Goal: Information Seeking & Learning: Learn about a topic

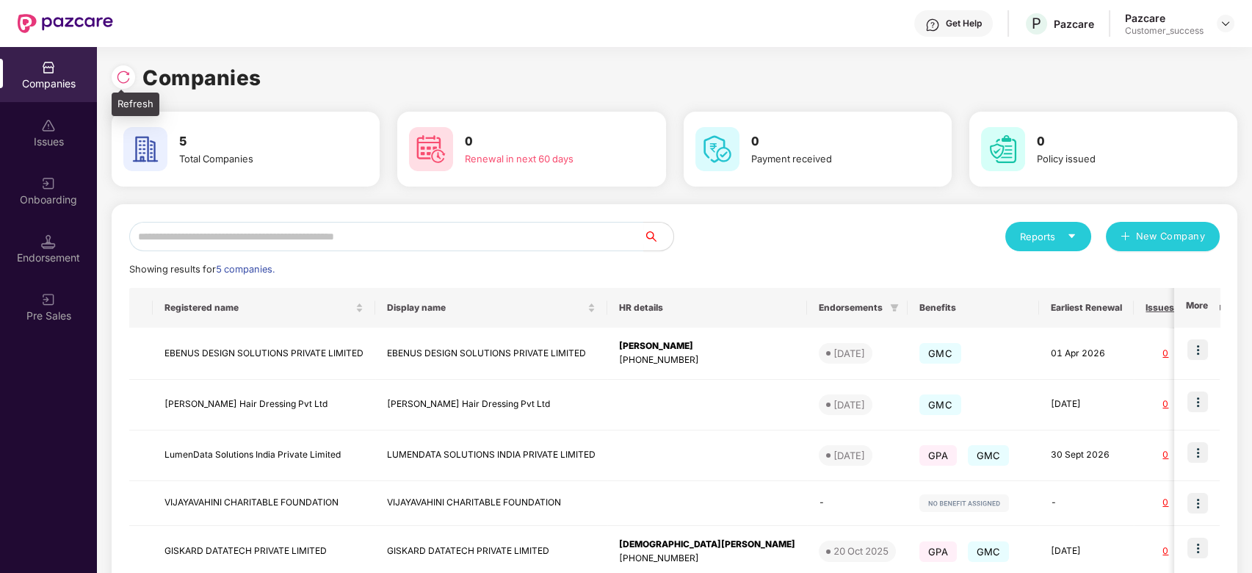
click at [117, 70] on img at bounding box center [123, 77] width 15 height 15
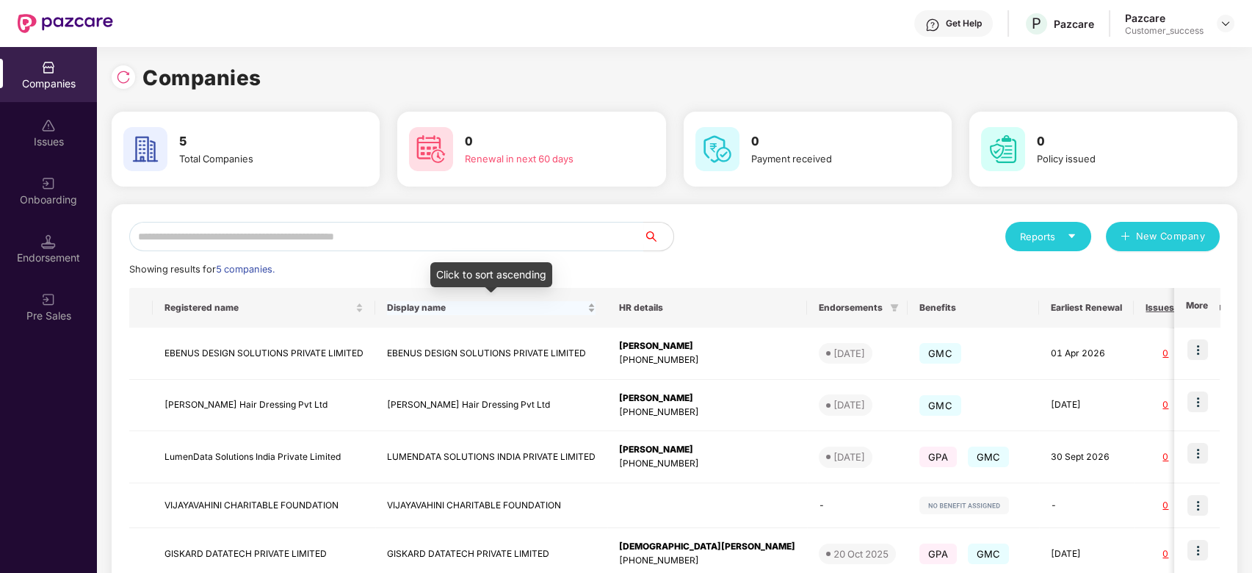
scroll to position [88, 0]
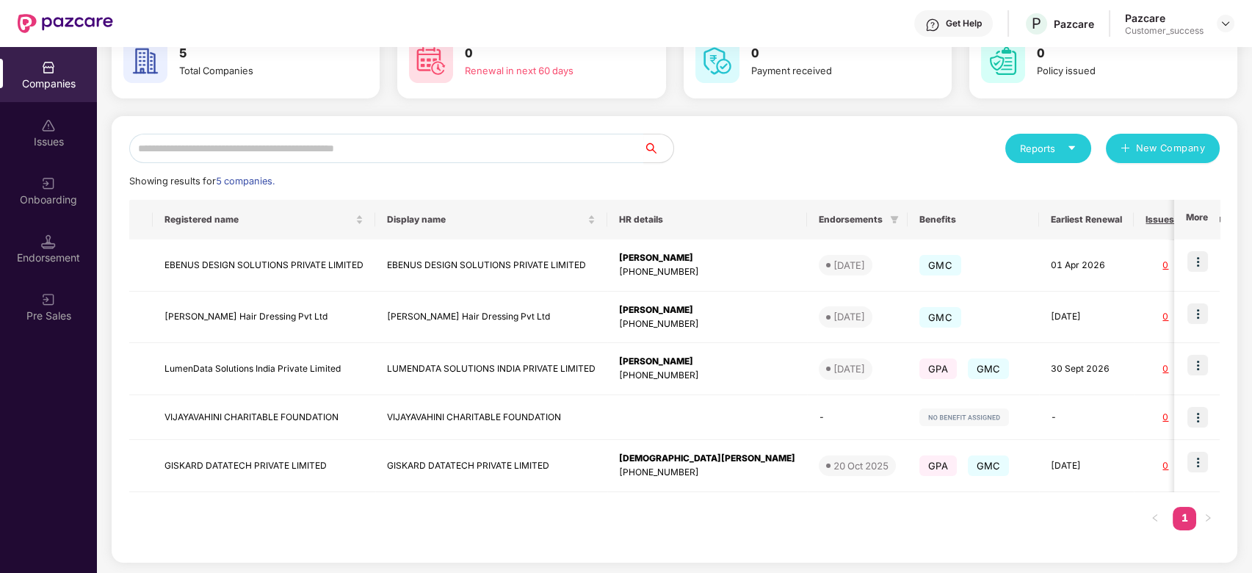
click at [365, 48] on div "5 Total Companies" at bounding box center [245, 60] width 256 height 51
click at [1195, 366] on img at bounding box center [1197, 365] width 21 height 21
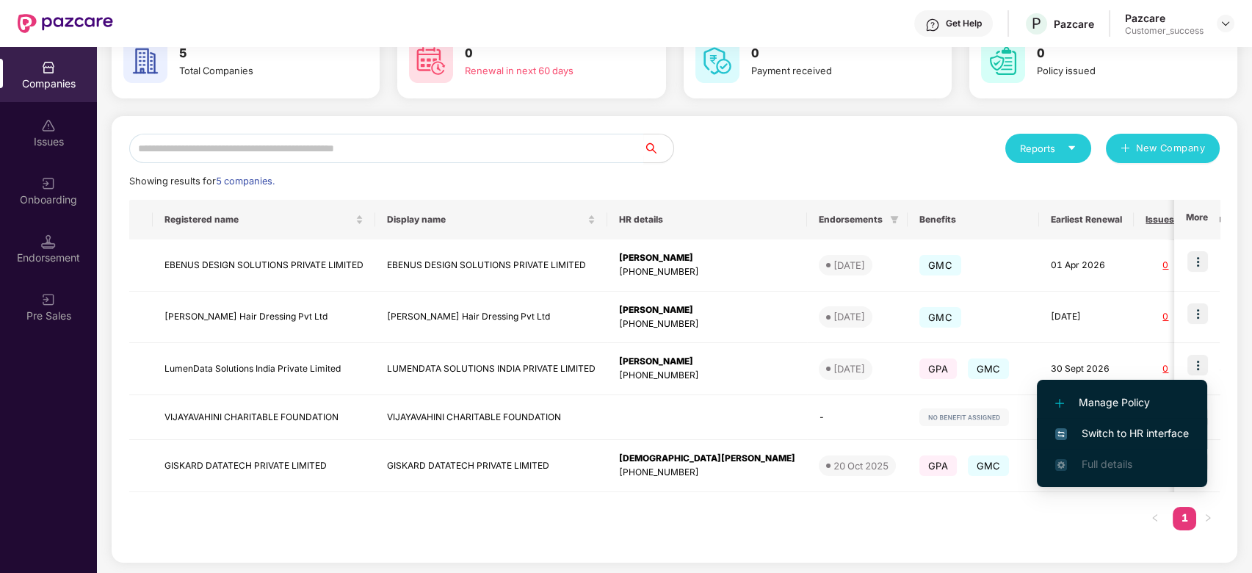
click at [1129, 435] on span "Switch to HR interface" at bounding box center [1122, 433] width 134 height 16
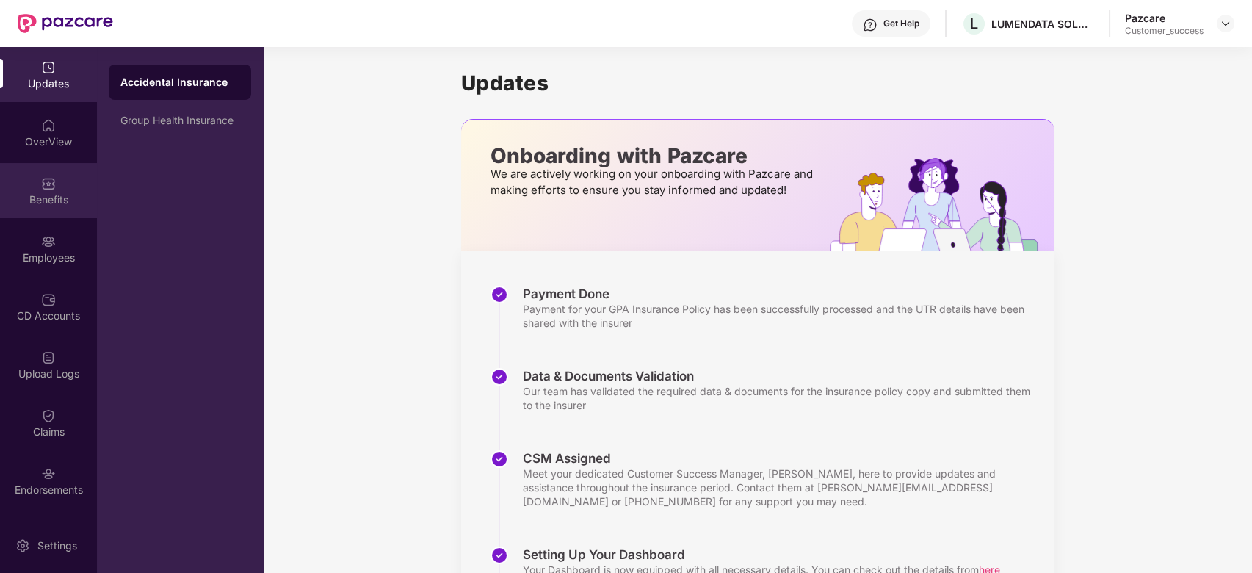
click at [18, 205] on div "Benefits" at bounding box center [48, 199] width 97 height 15
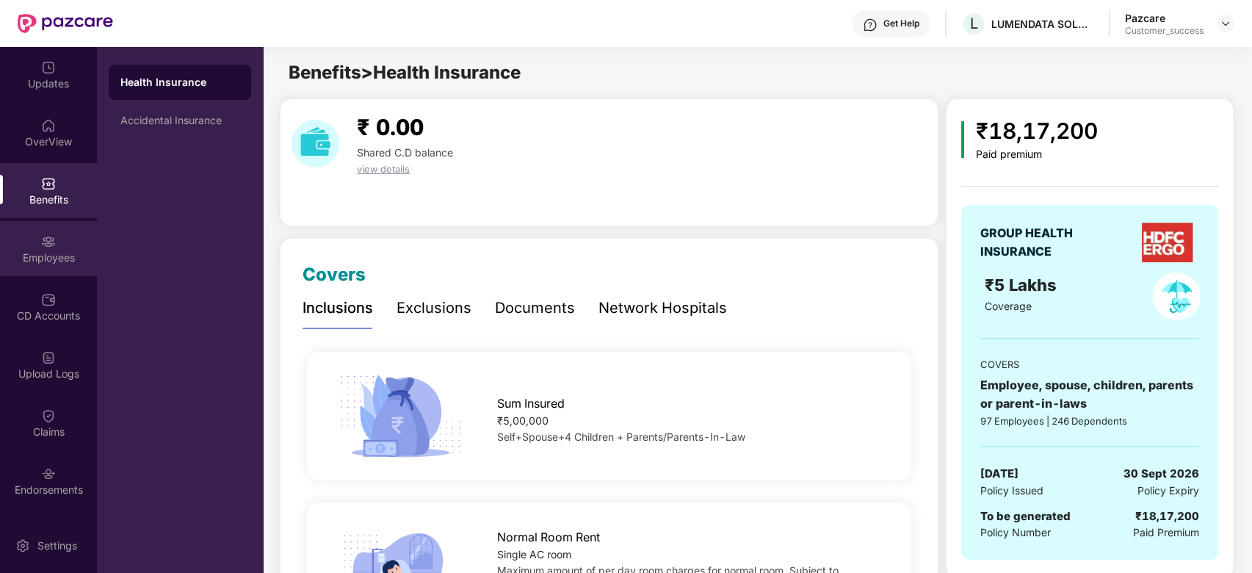
click at [57, 250] on div "Employees" at bounding box center [48, 257] width 97 height 15
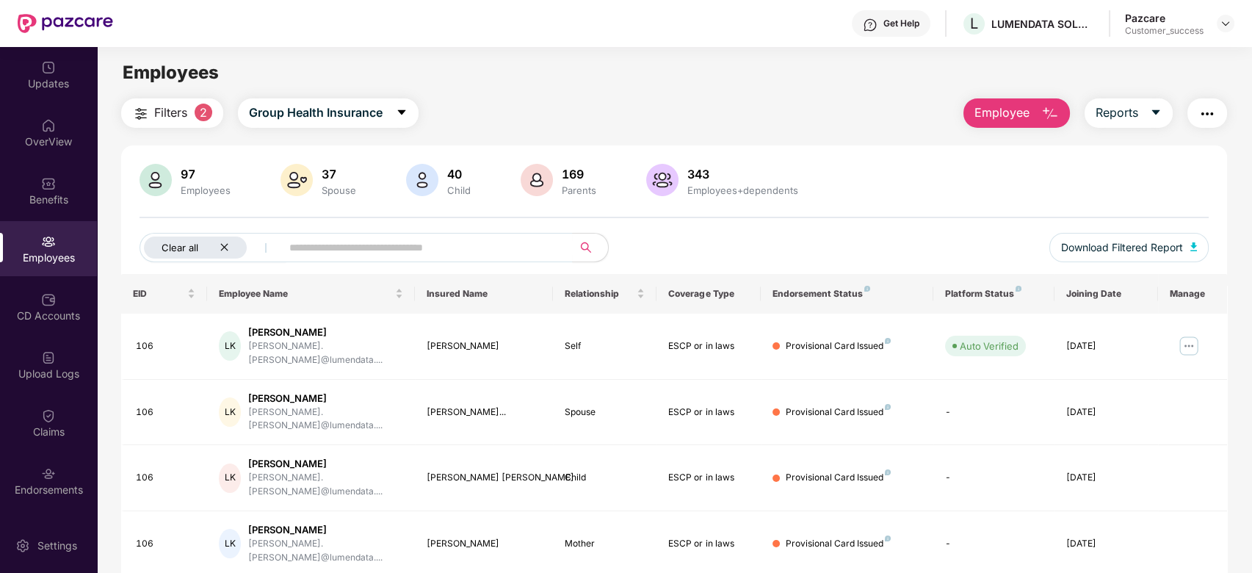
click at [228, 245] on icon "close" at bounding box center [225, 247] width 10 height 10
click at [247, 245] on input "text" at bounding box center [364, 247] width 264 height 22
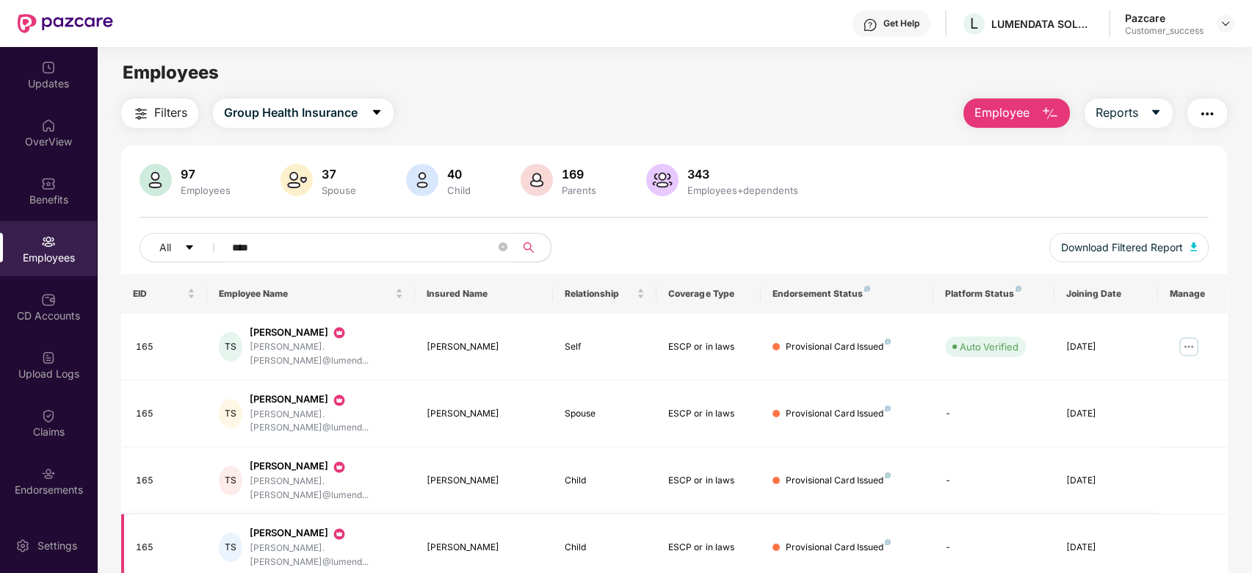
scroll to position [60, 0]
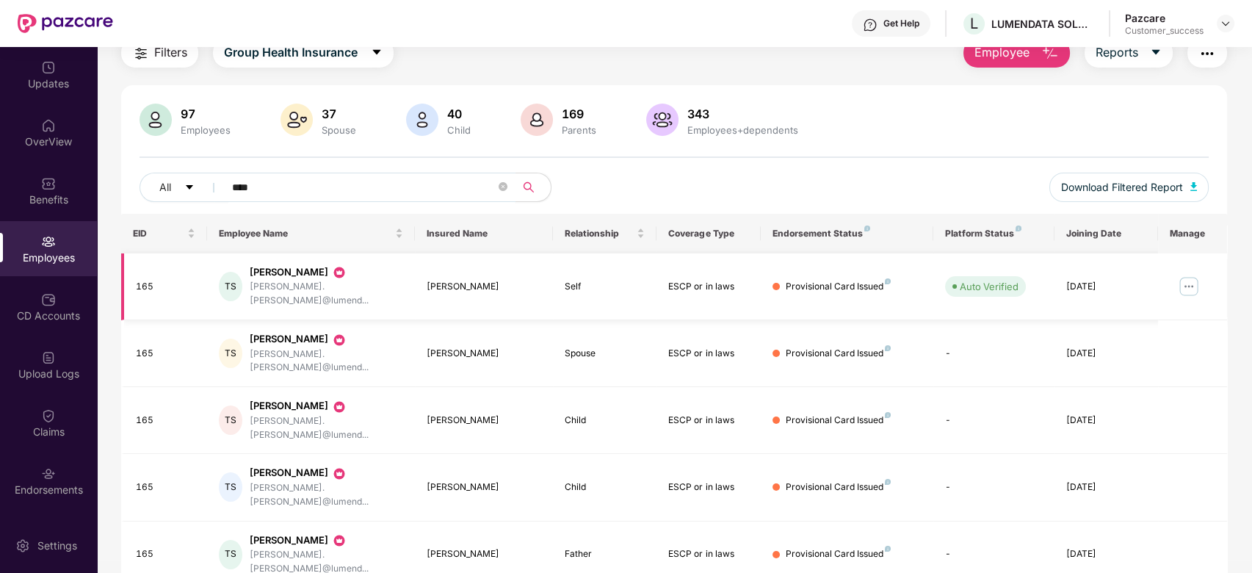
type input "****"
click at [1189, 275] on img at bounding box center [1188, 286] width 23 height 23
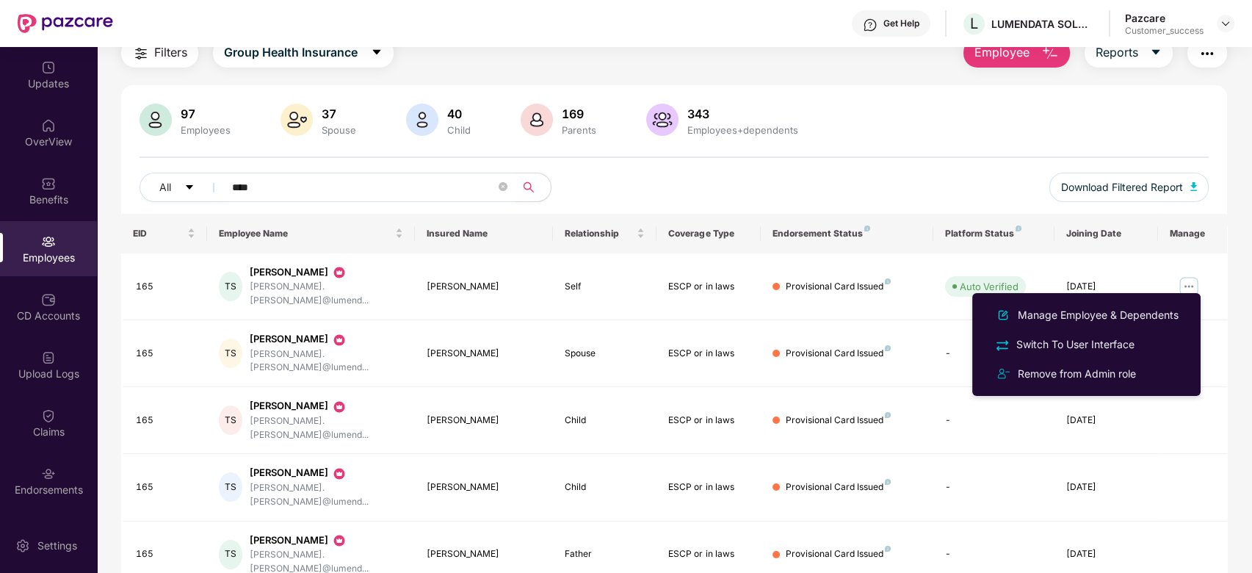
click at [959, 148] on div "97 Employees 37 Spouse 40 Child 169 Parents 343 Employees+dependents All **** D…" at bounding box center [674, 159] width 1107 height 110
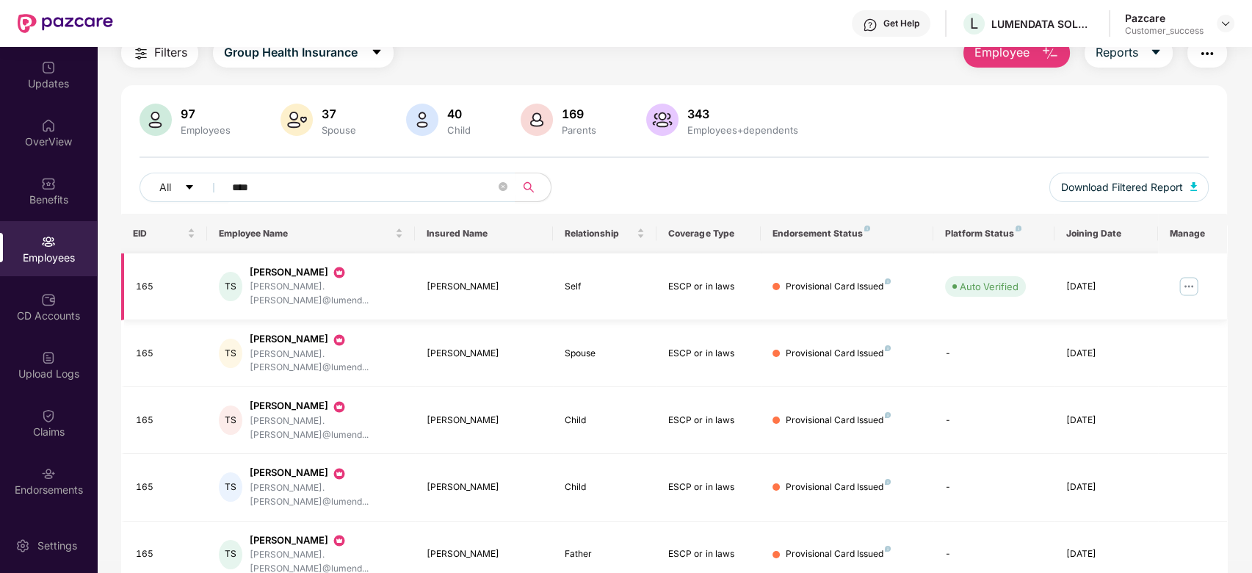
scroll to position [0, 0]
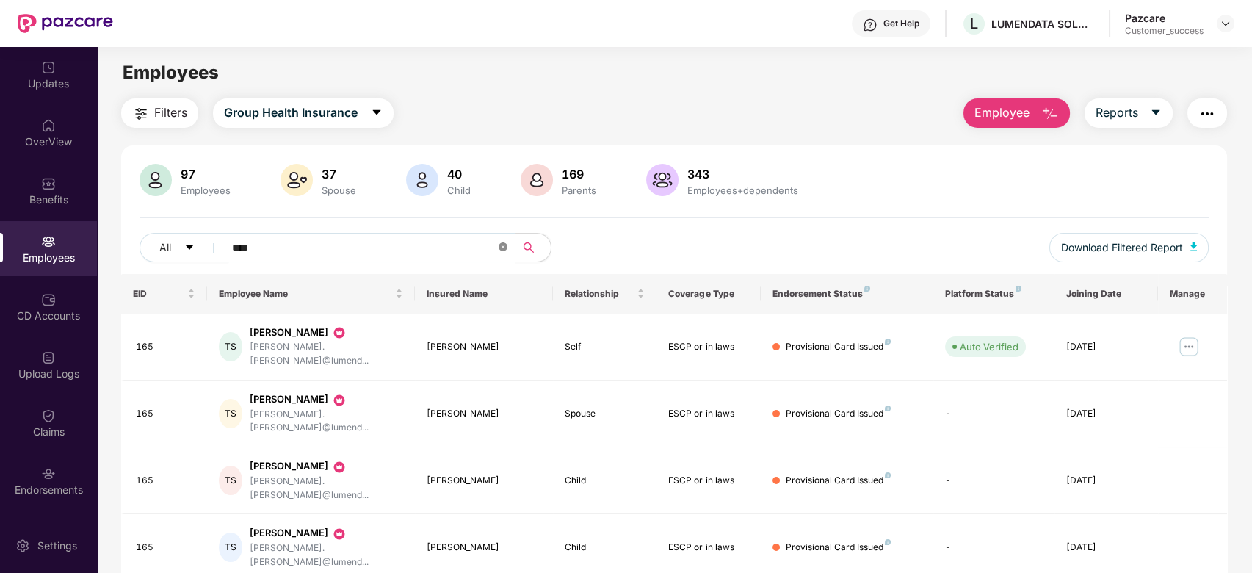
click at [506, 250] on icon "close-circle" at bounding box center [503, 246] width 9 height 9
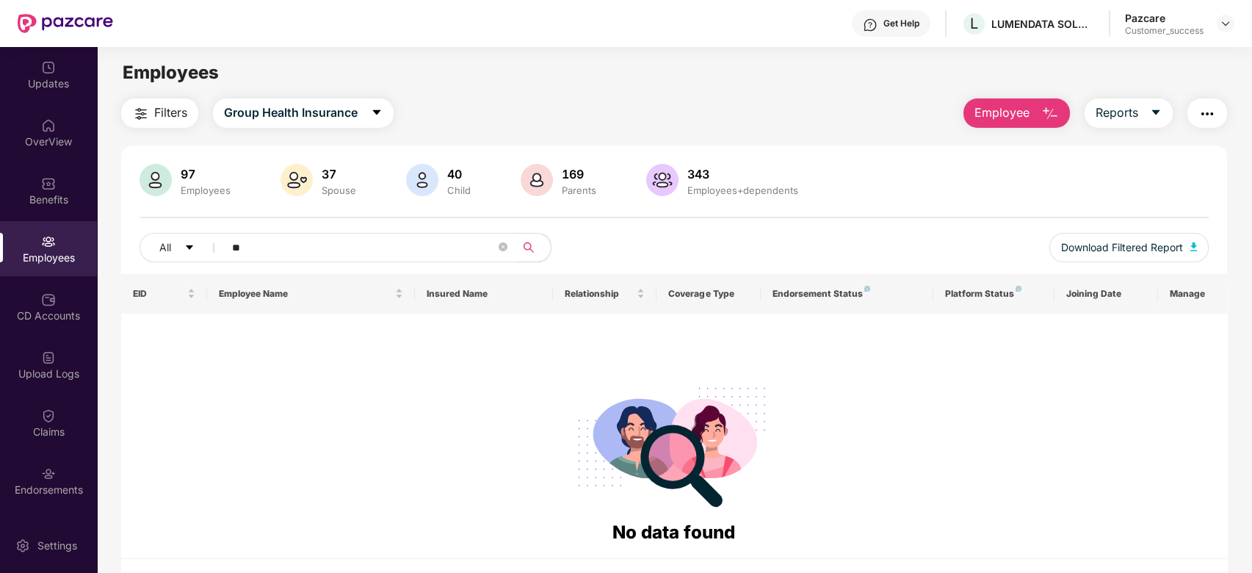
type input "*"
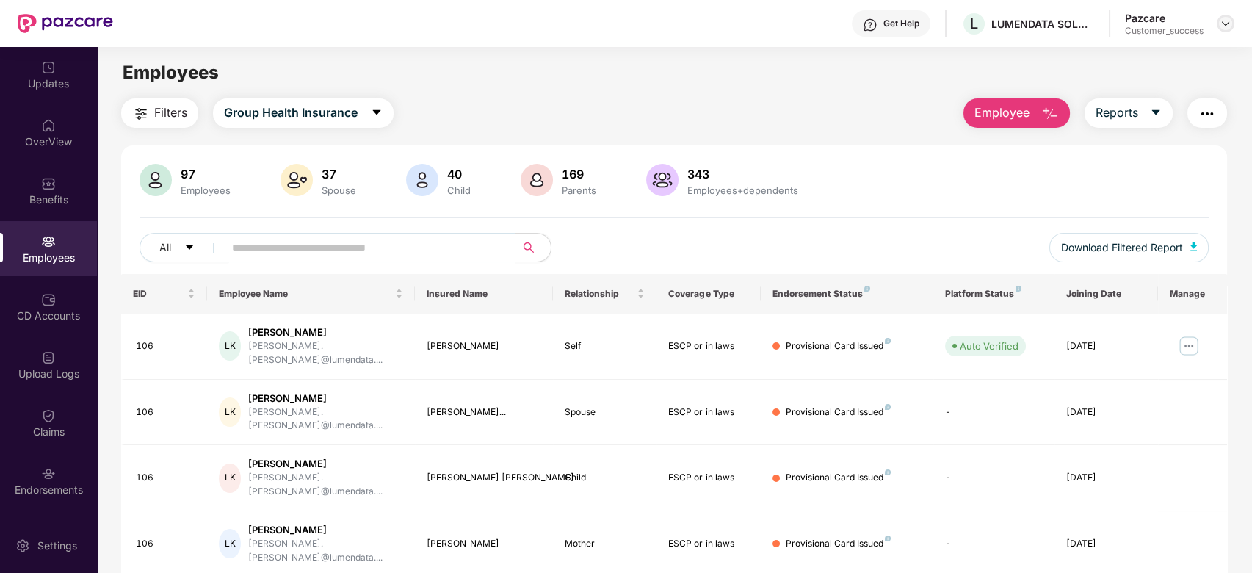
click at [1229, 21] on img at bounding box center [1226, 24] width 12 height 12
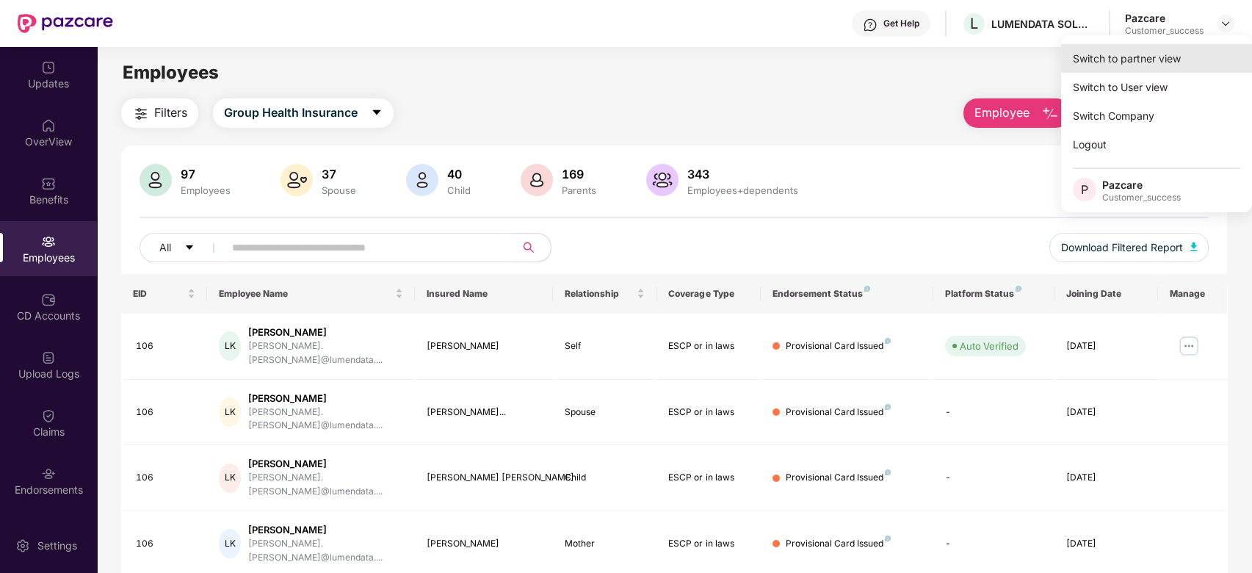
click at [1171, 53] on div "Switch to partner view" at bounding box center [1156, 58] width 191 height 29
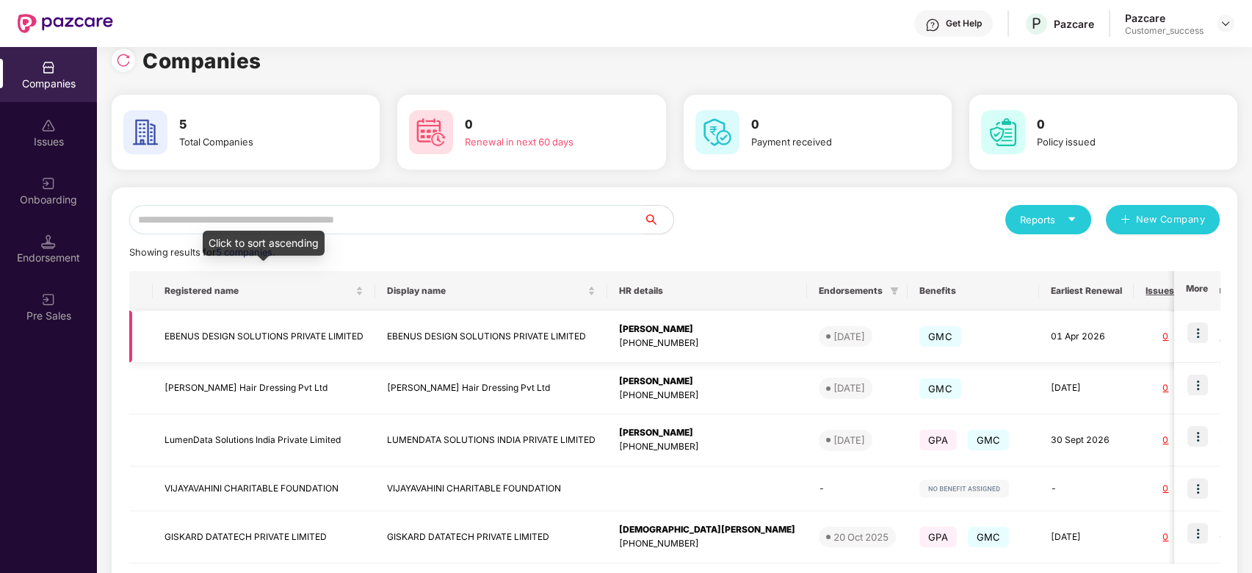
scroll to position [15, 0]
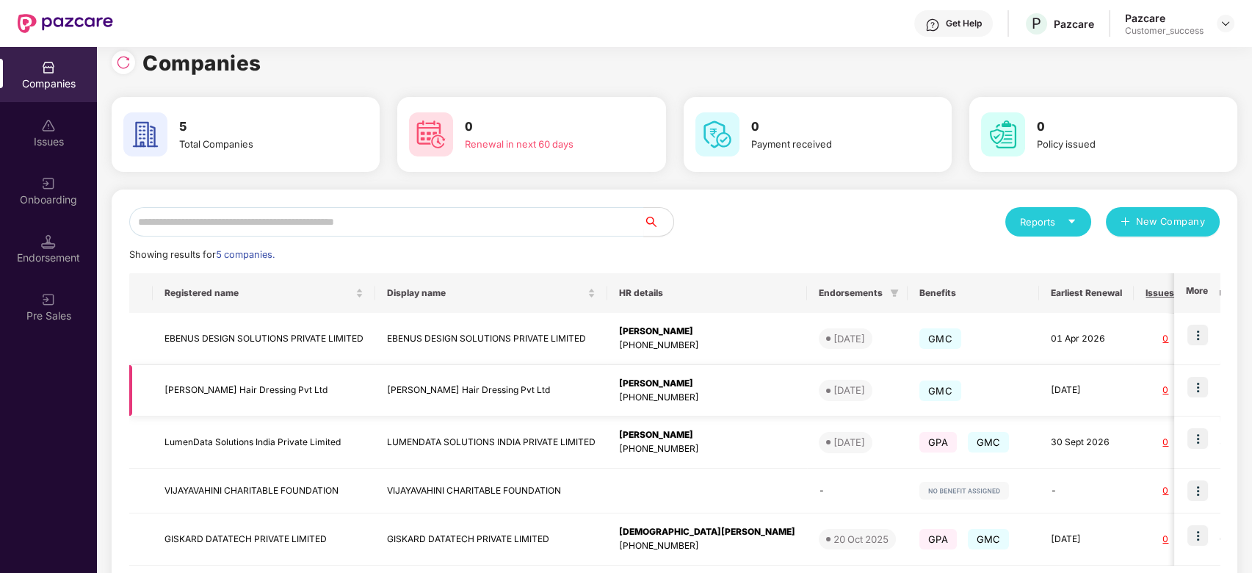
click at [1208, 385] on td at bounding box center [1197, 391] width 46 height 52
click at [1200, 389] on img at bounding box center [1197, 387] width 21 height 21
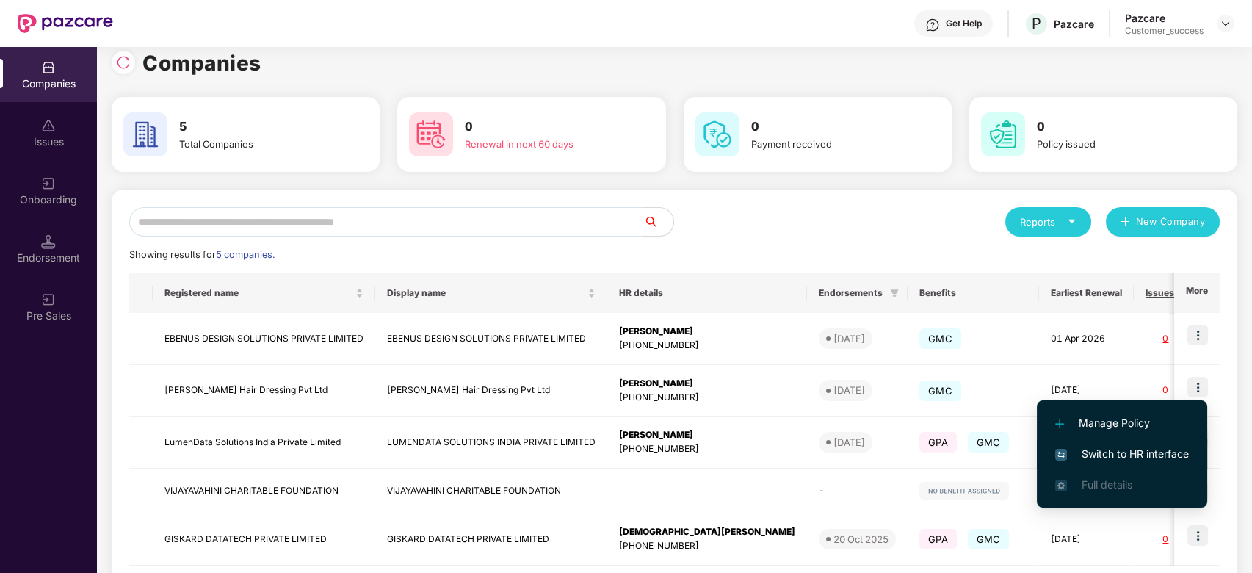
click at [1111, 455] on span "Switch to HR interface" at bounding box center [1122, 454] width 134 height 16
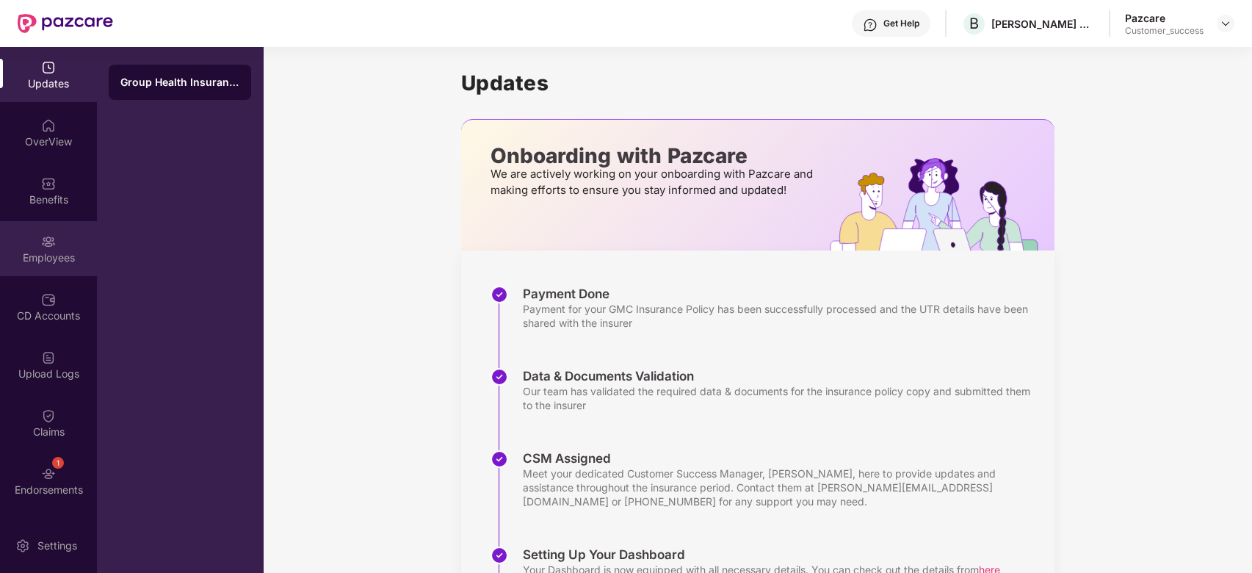
click at [51, 247] on img at bounding box center [48, 241] width 15 height 15
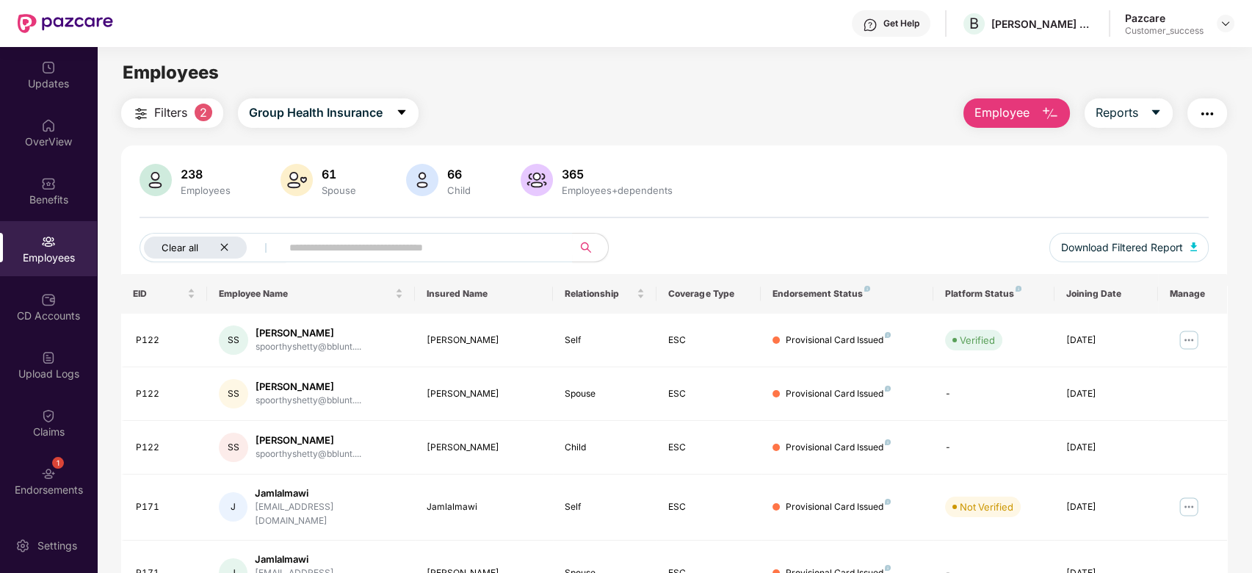
click at [228, 250] on icon "close" at bounding box center [225, 247] width 10 height 10
click at [253, 249] on input "text" at bounding box center [364, 247] width 264 height 22
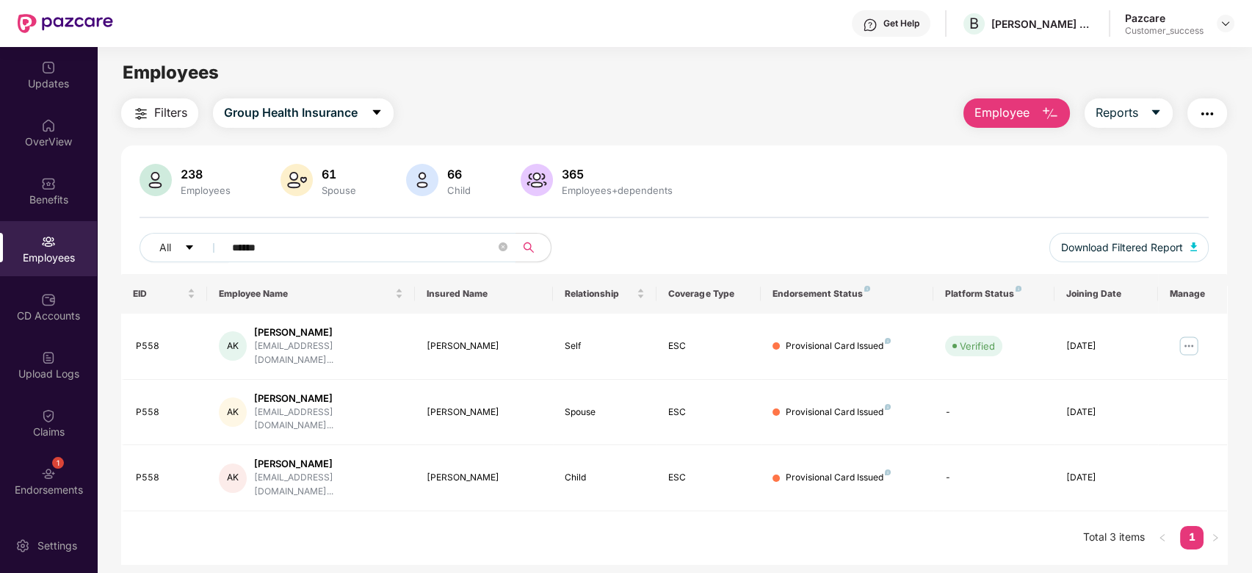
click at [364, 259] on span "******" at bounding box center [364, 247] width 301 height 29
type input "*"
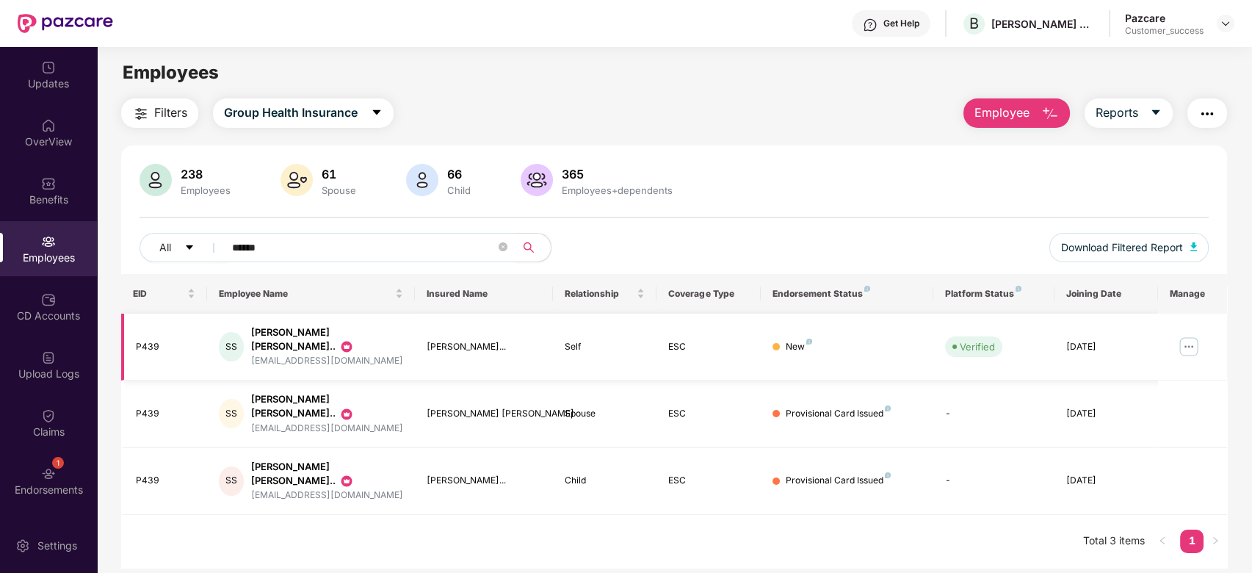
type input "******"
click at [1187, 346] on img at bounding box center [1188, 346] width 23 height 23
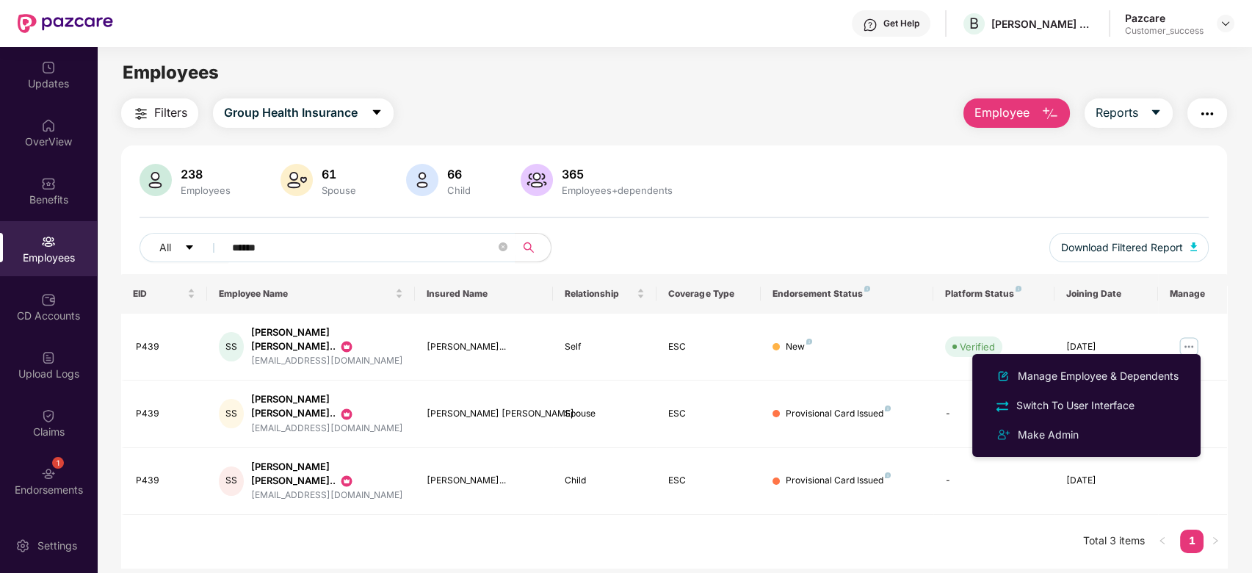
click at [769, 149] on div "238 Employees 61 Spouse 66 Child 365 Employees+dependents All ****** Download F…" at bounding box center [674, 356] width 1107 height 422
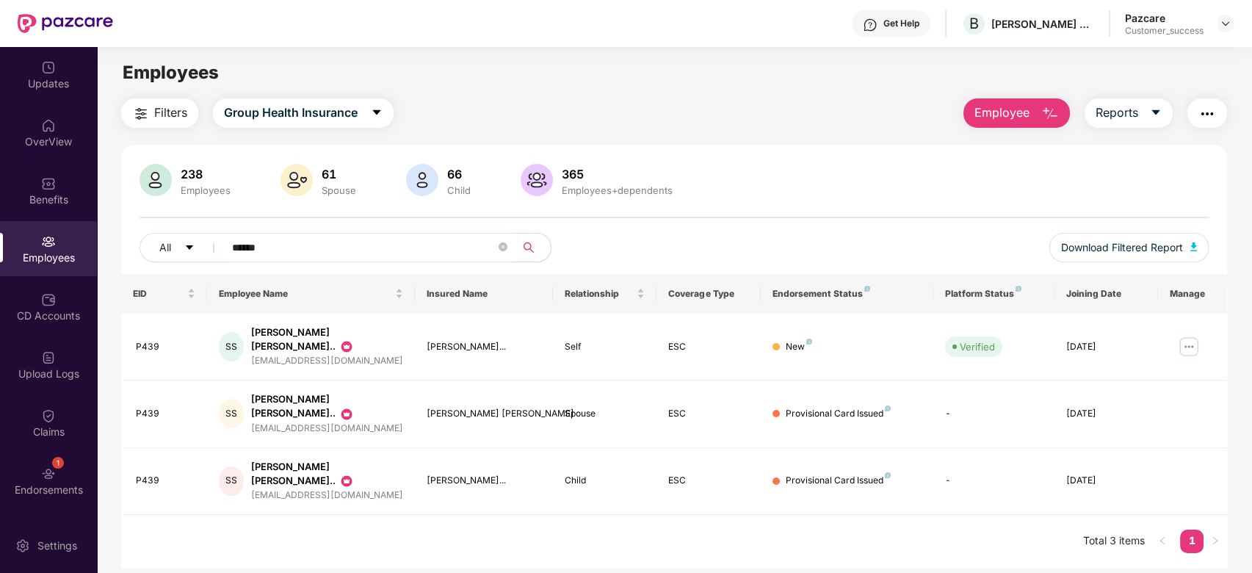
click at [769, 149] on div "238 Employees 61 Spouse 66 Child 365 Employees+dependents All ****** Download F…" at bounding box center [674, 356] width 1107 height 422
click at [1222, 27] on img at bounding box center [1226, 24] width 12 height 12
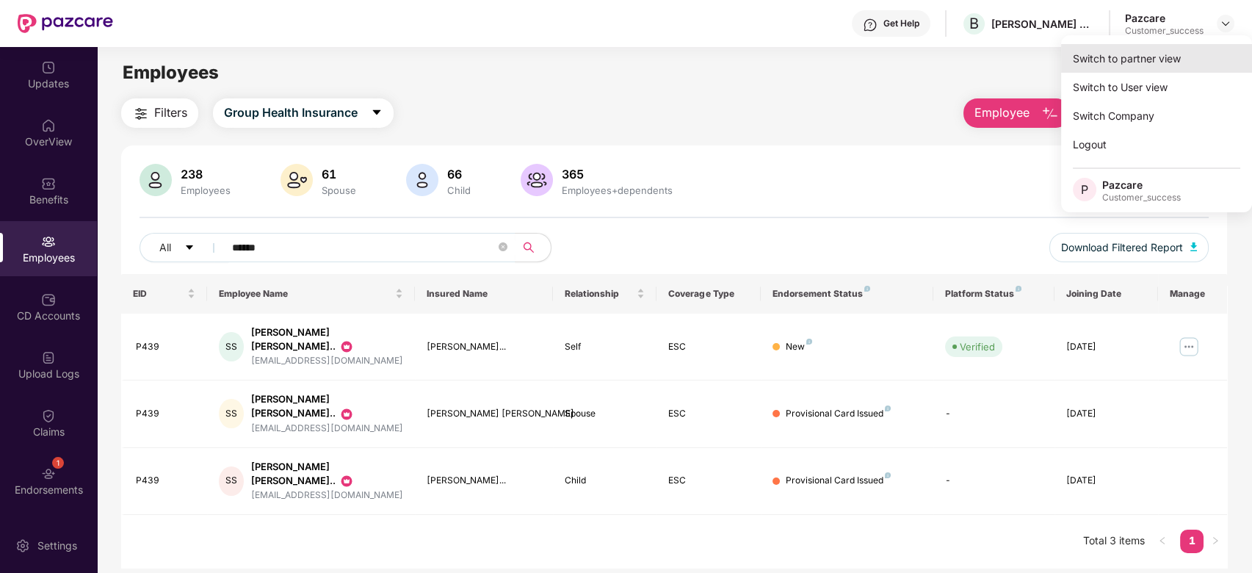
click at [1169, 65] on div "Switch to partner view" at bounding box center [1156, 58] width 191 height 29
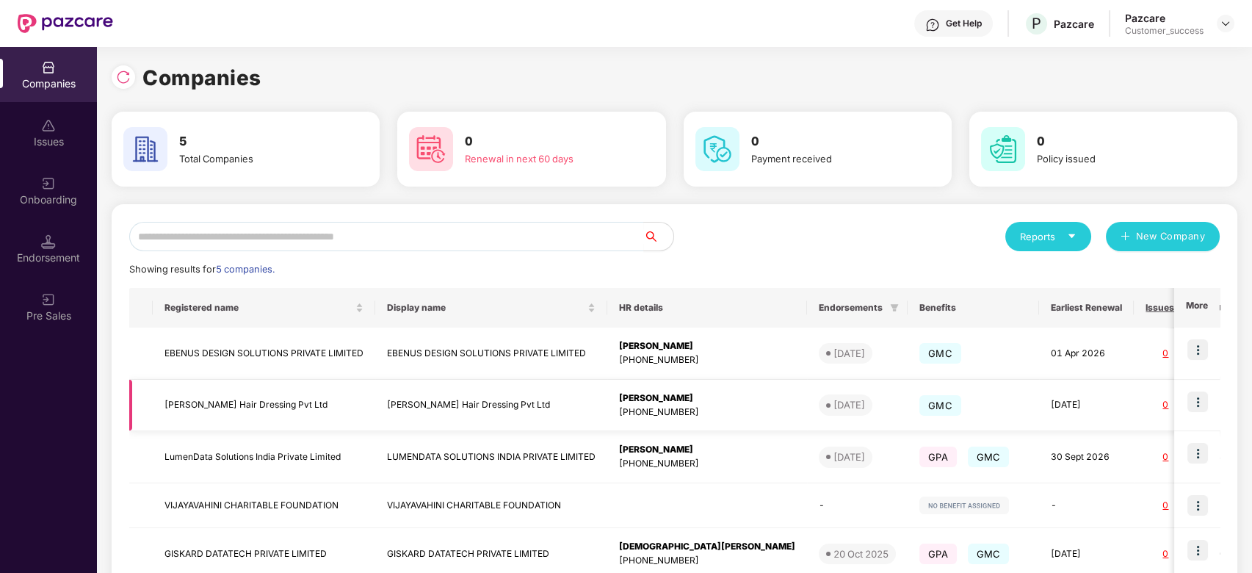
click at [1208, 399] on td at bounding box center [1197, 406] width 46 height 52
click at [1199, 404] on img at bounding box center [1197, 401] width 21 height 21
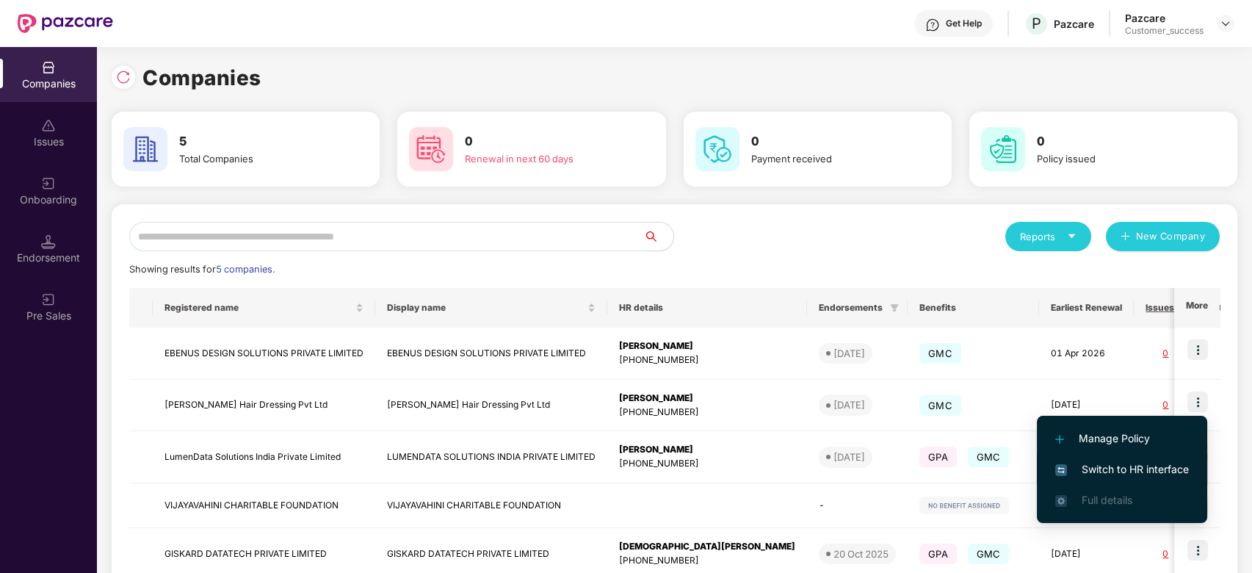
click at [1115, 469] on span "Switch to HR interface" at bounding box center [1122, 469] width 134 height 16
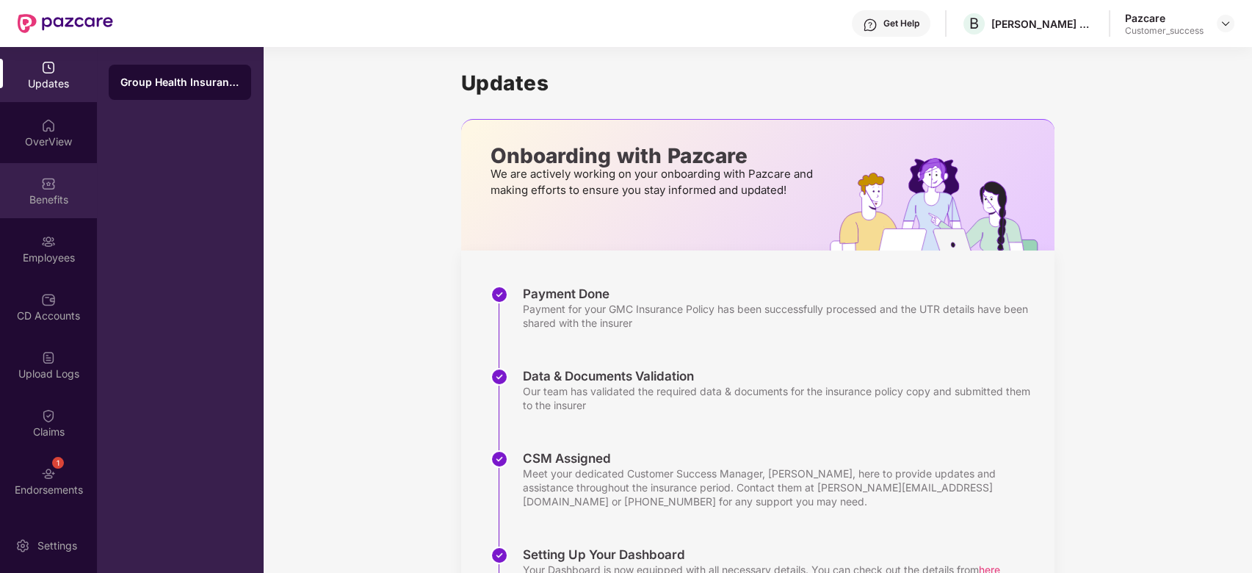
click at [37, 184] on div "Benefits" at bounding box center [48, 190] width 97 height 55
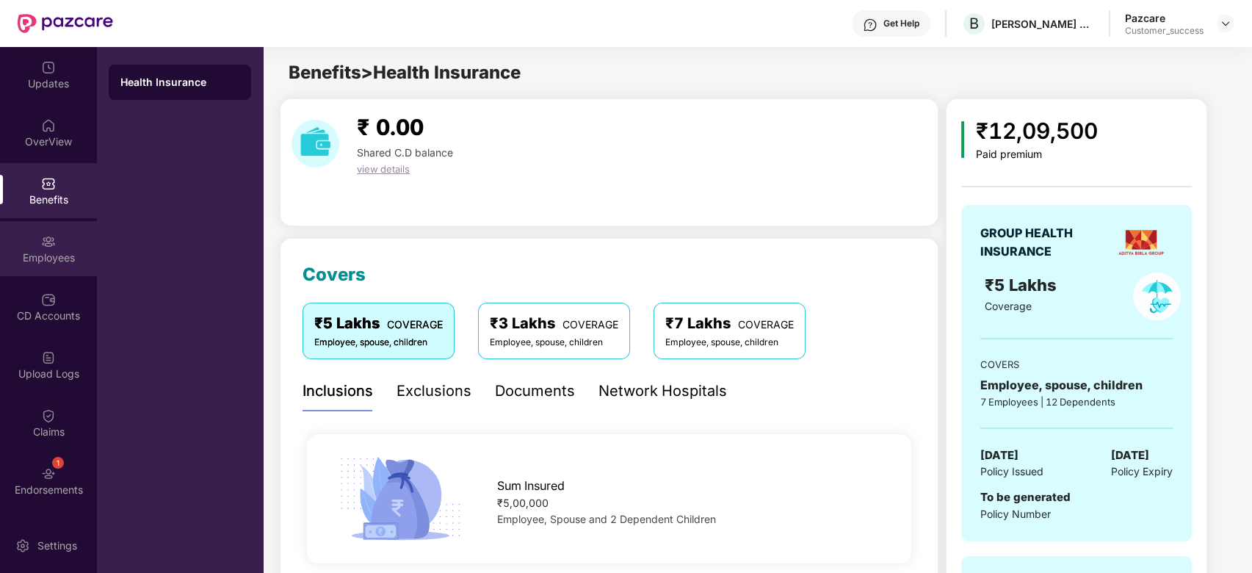
click at [62, 232] on div "Employees" at bounding box center [48, 248] width 97 height 55
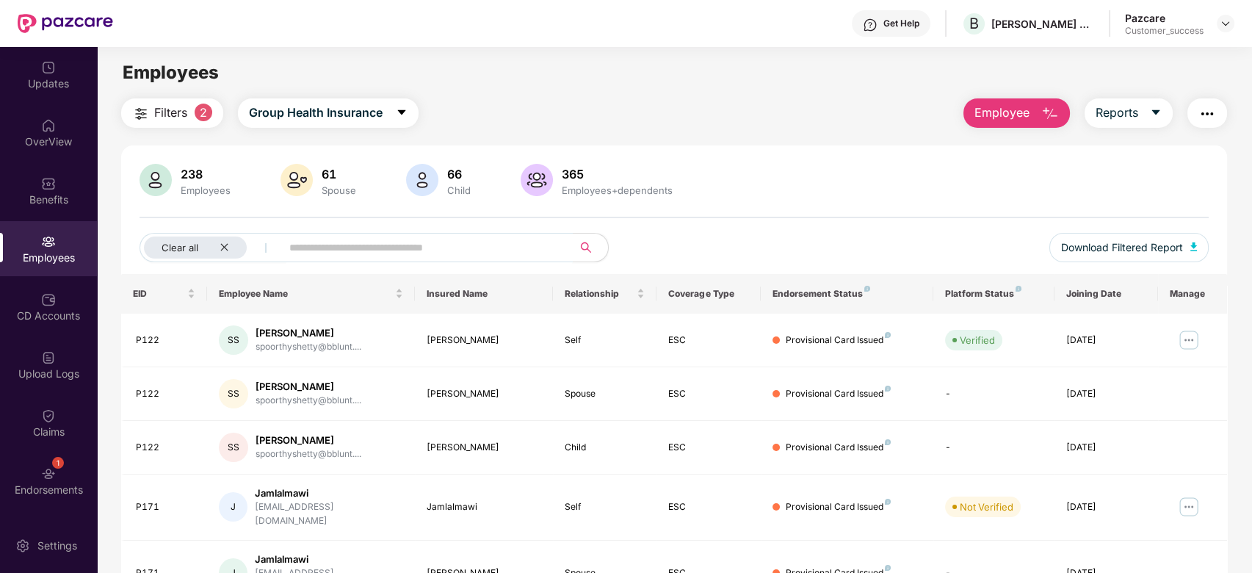
click at [311, 247] on input "text" at bounding box center [421, 247] width 264 height 22
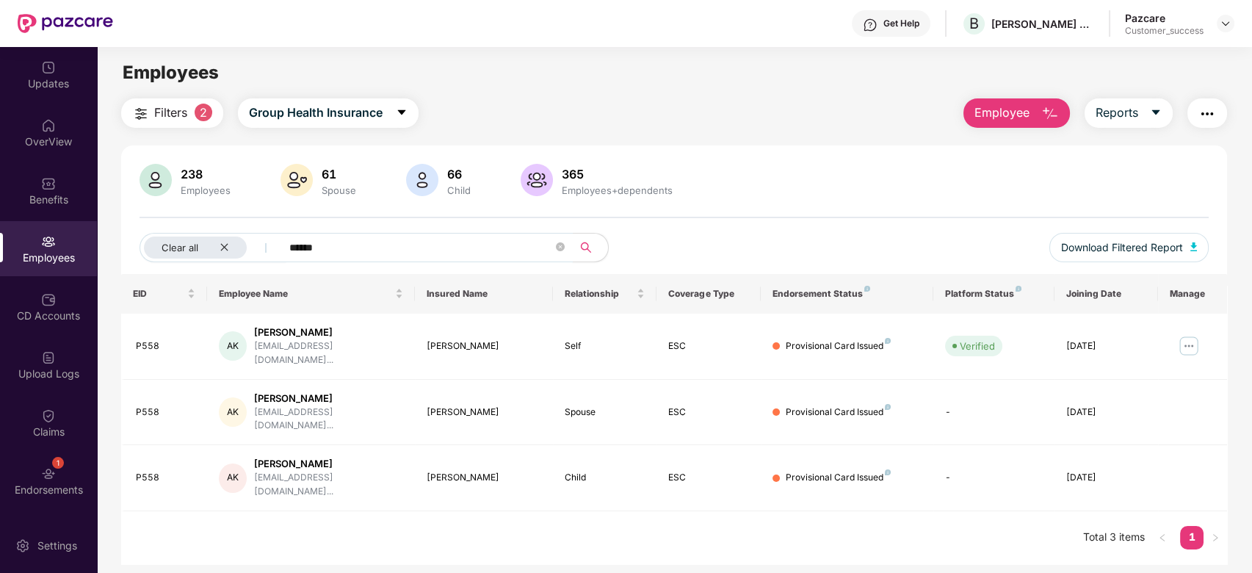
type input "******"
click at [222, 245] on icon "close" at bounding box center [223, 247] width 7 height 7
click at [505, 248] on icon "close-circle" at bounding box center [503, 246] width 9 height 9
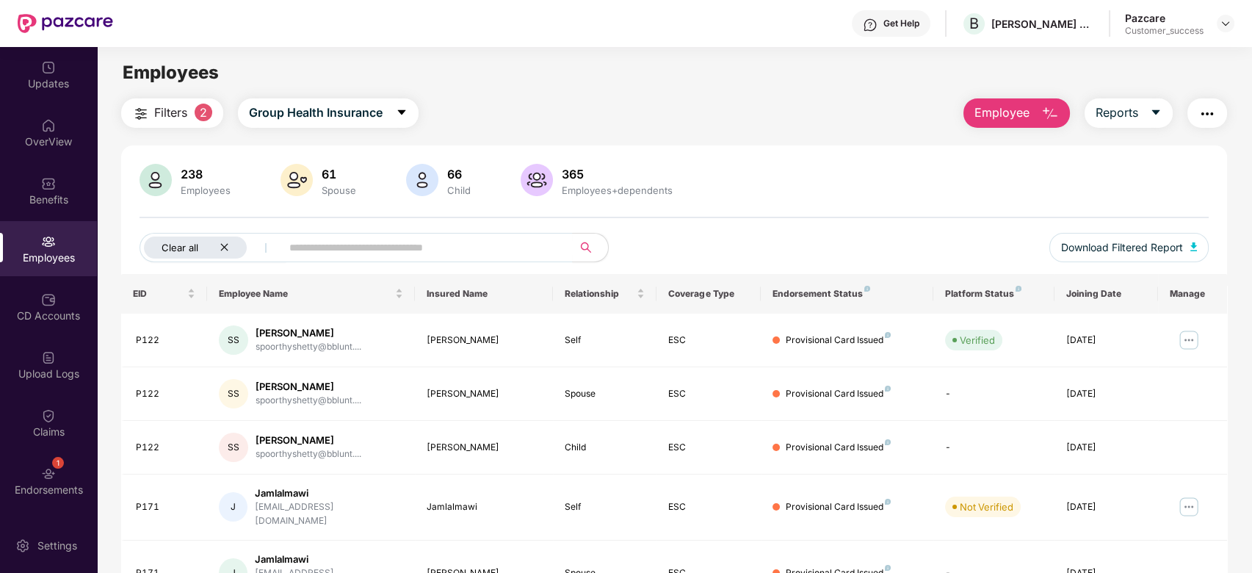
click at [222, 246] on icon "close" at bounding box center [225, 247] width 10 height 10
click at [222, 246] on span at bounding box center [364, 247] width 301 height 29
click at [268, 253] on input "text" at bounding box center [364, 247] width 264 height 22
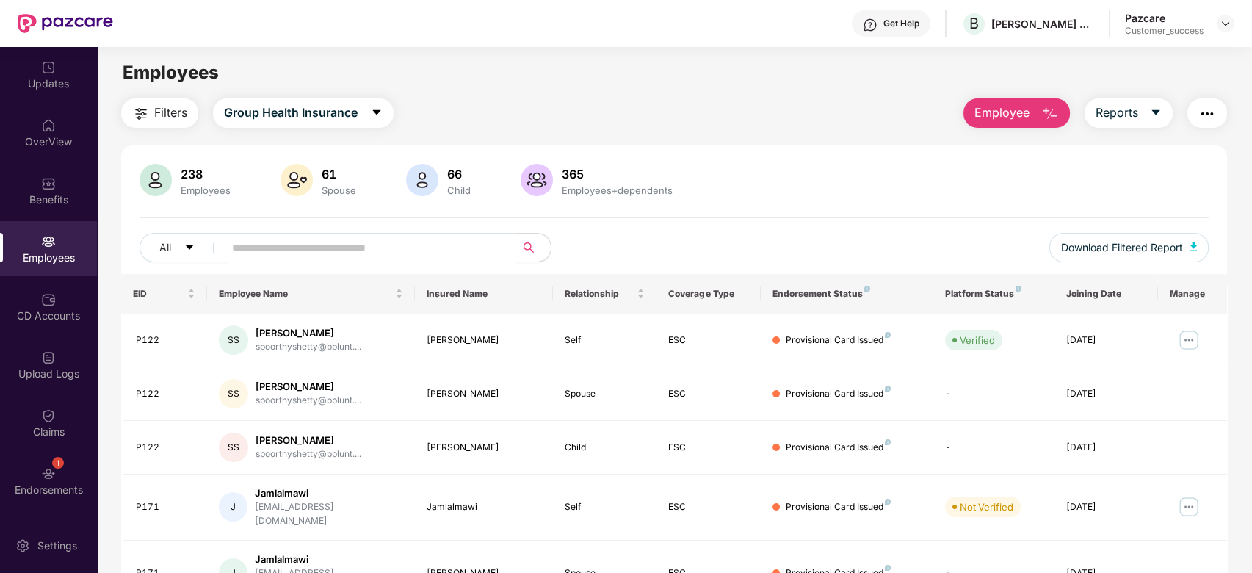
click at [268, 253] on input "text" at bounding box center [364, 247] width 264 height 22
click at [1198, 334] on img at bounding box center [1188, 339] width 23 height 23
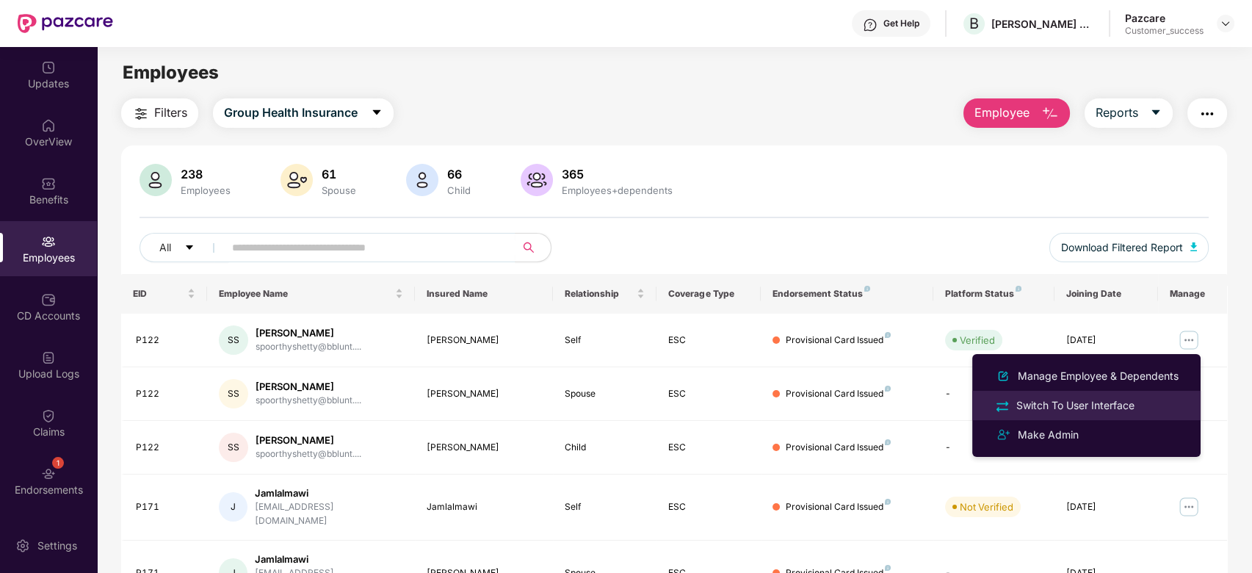
click at [1087, 409] on div "Switch To User Interface" at bounding box center [1075, 405] width 124 height 16
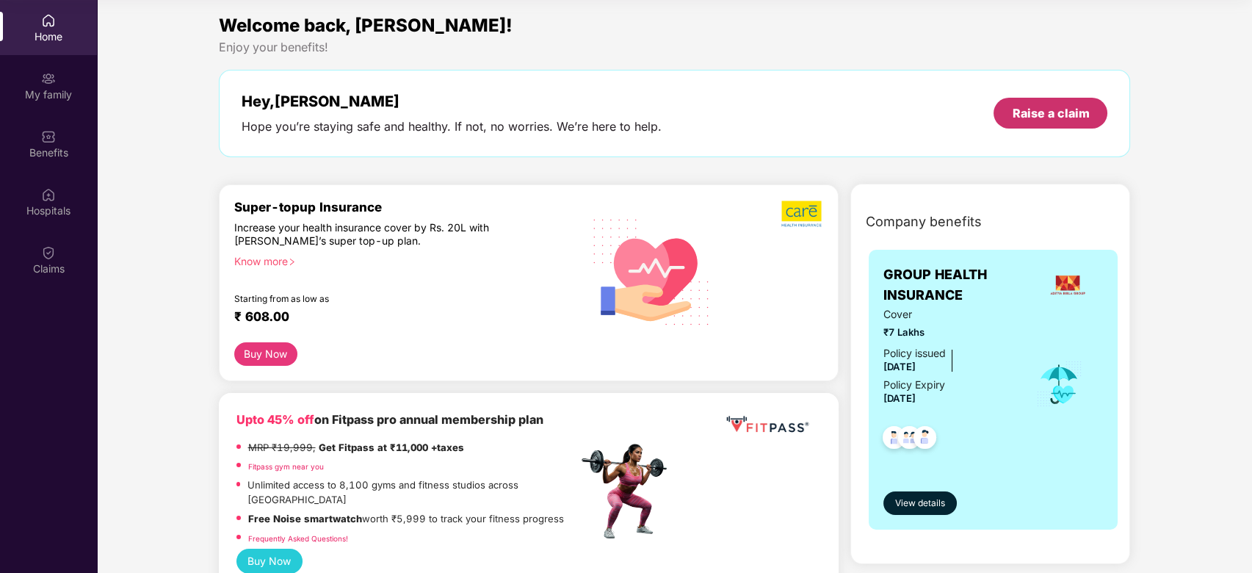
click at [1027, 116] on div "Raise a claim" at bounding box center [1050, 113] width 77 height 16
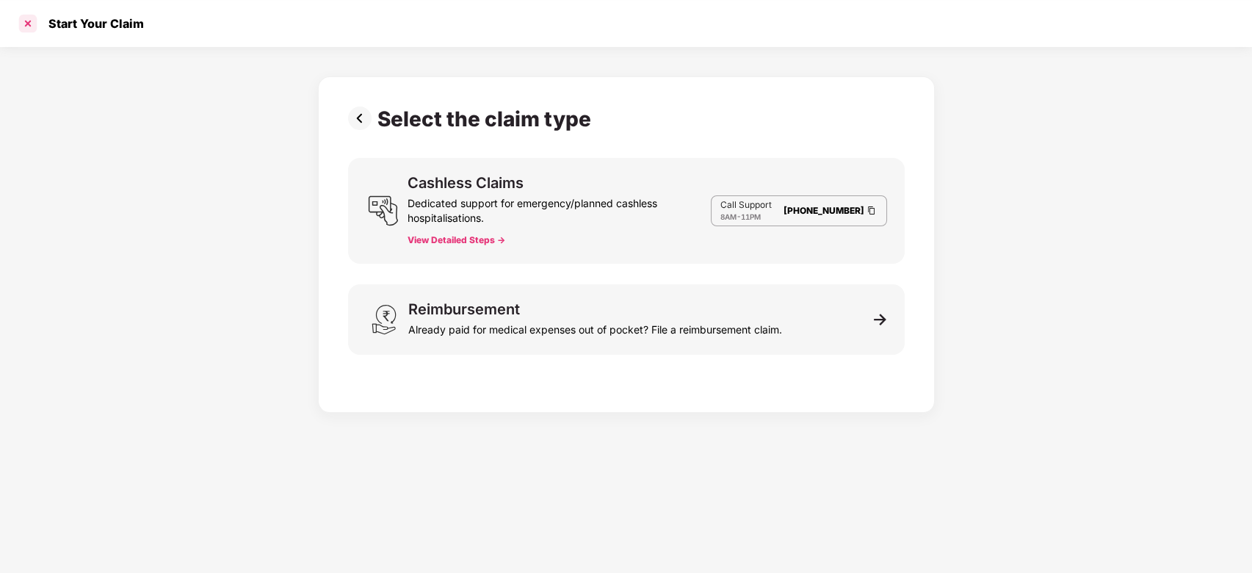
click at [26, 27] on div at bounding box center [27, 23] width 23 height 23
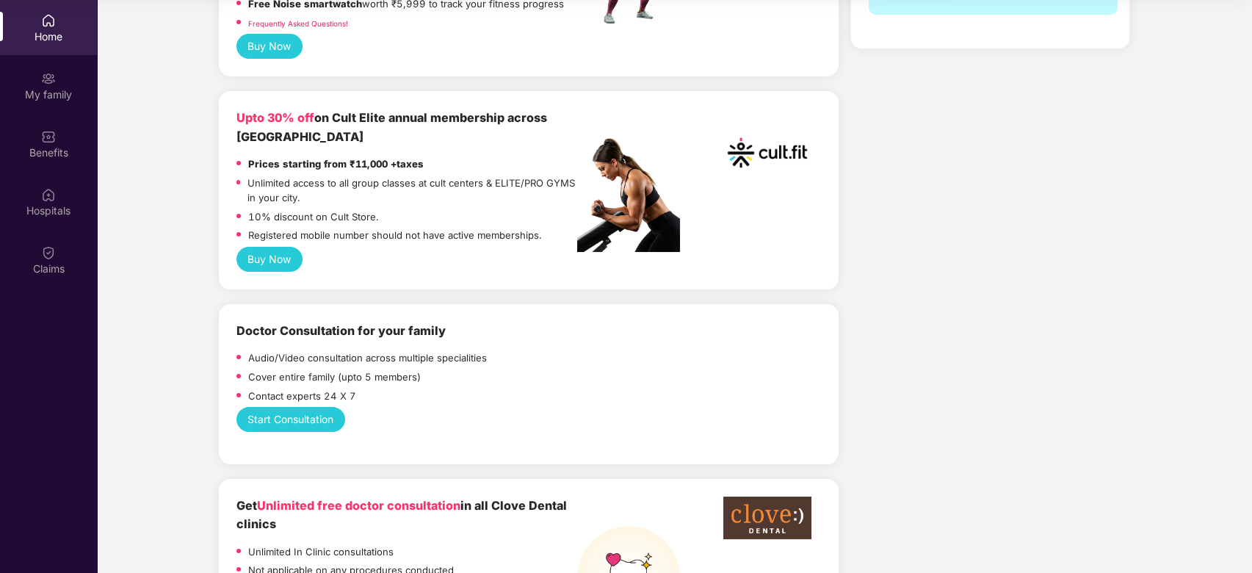
scroll to position [529, 0]
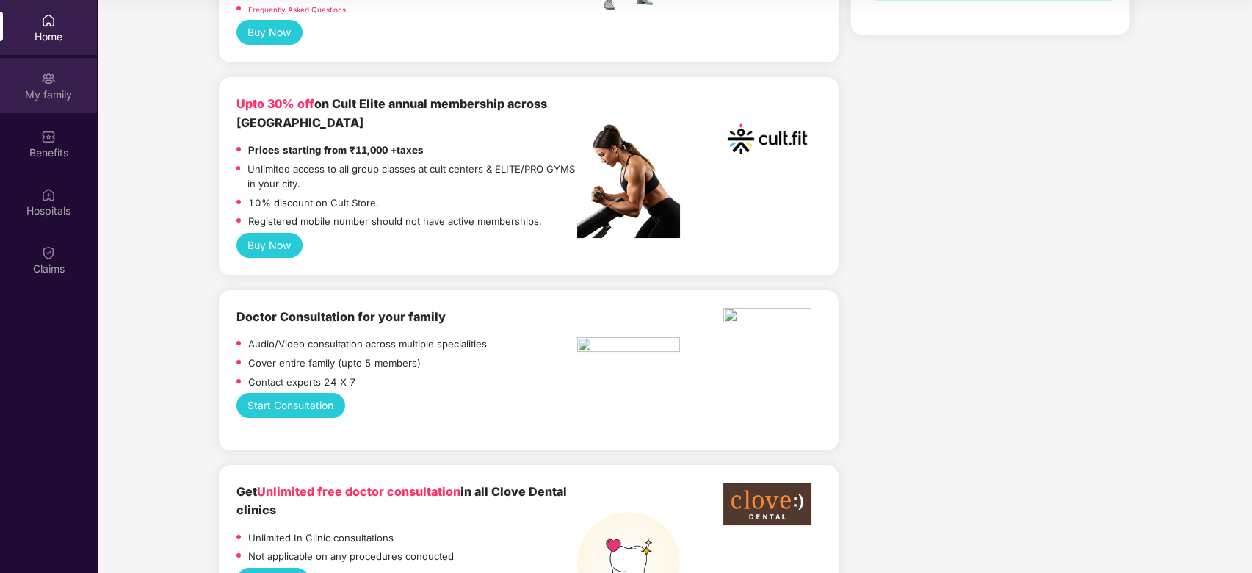
click at [43, 71] on img at bounding box center [48, 78] width 15 height 15
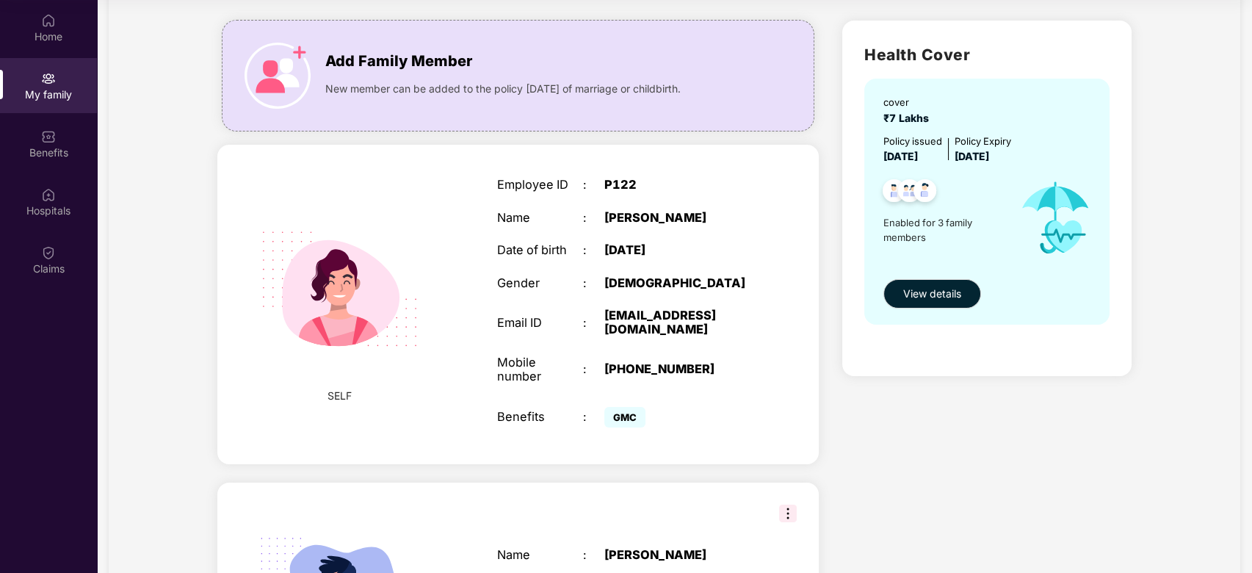
scroll to position [0, 0]
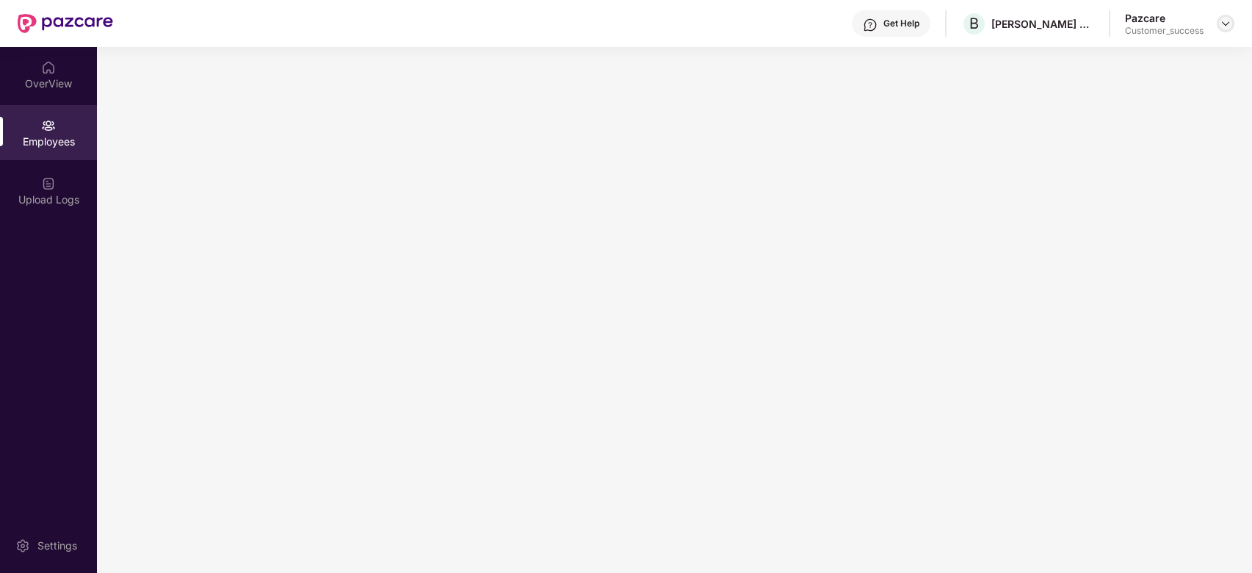
click at [1222, 25] on img at bounding box center [1226, 24] width 12 height 12
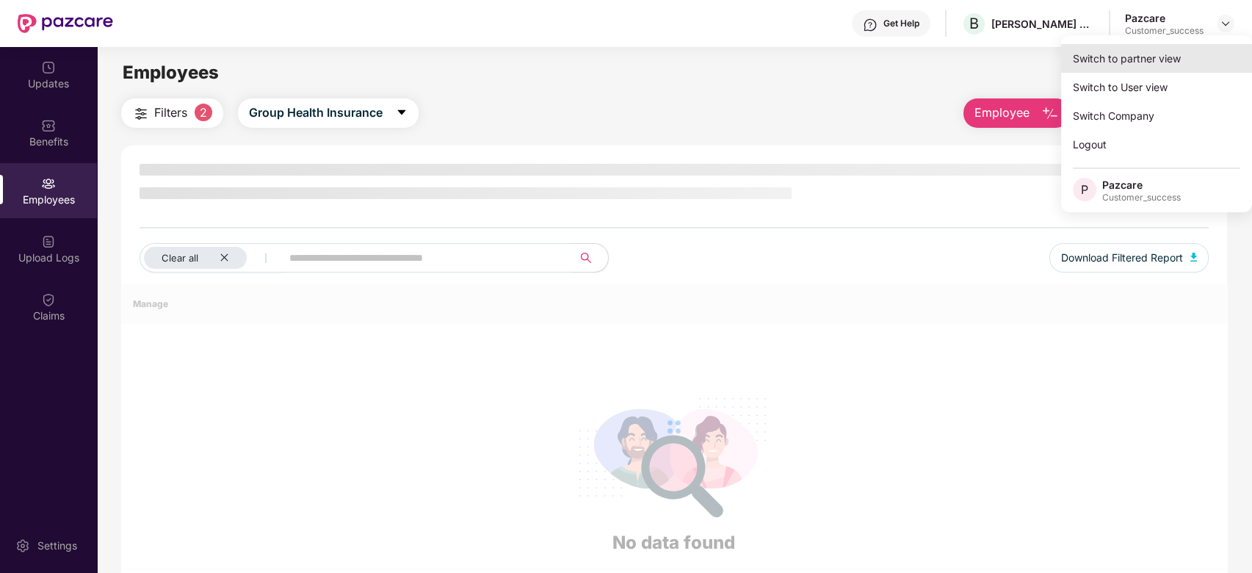
click at [1169, 66] on div "Switch to partner view" at bounding box center [1156, 58] width 191 height 29
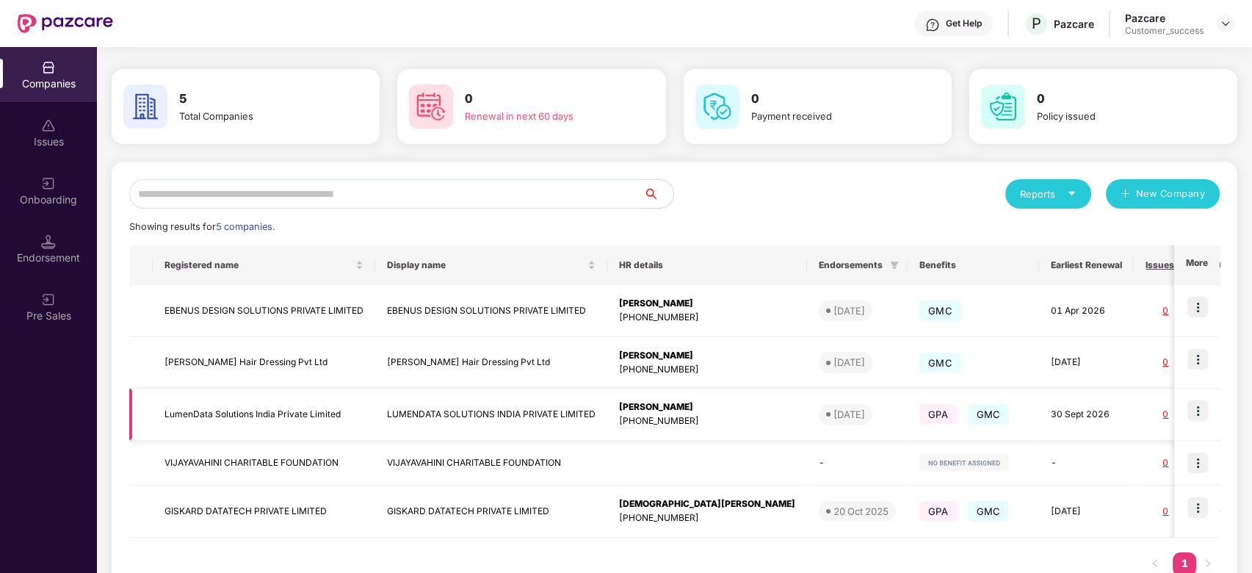
scroll to position [37, 0]
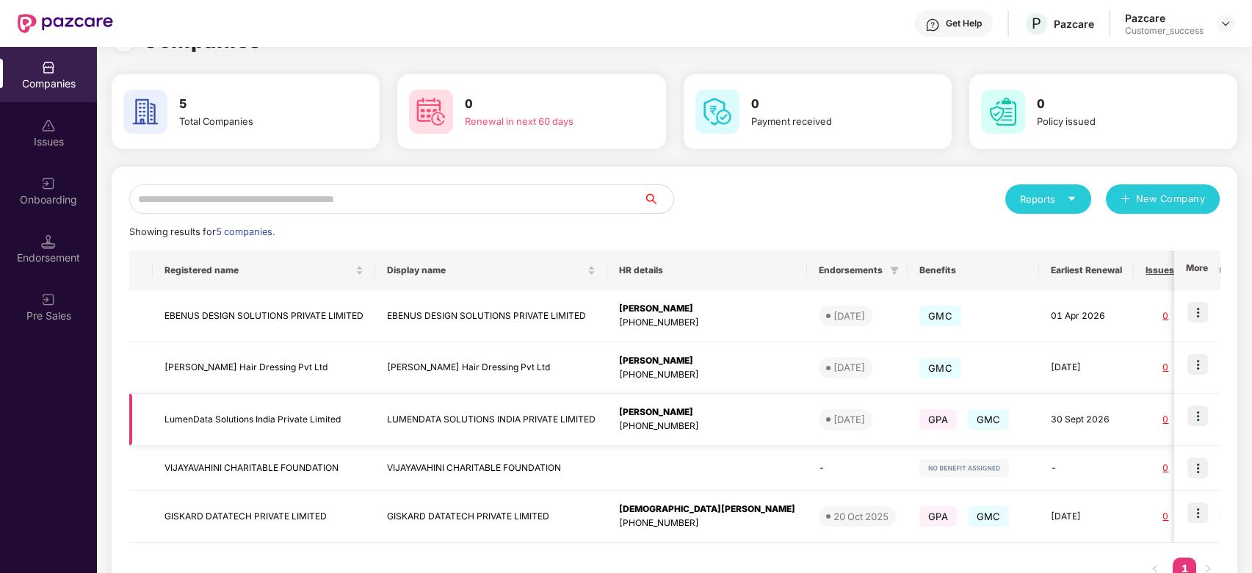
click at [1192, 422] on img at bounding box center [1197, 415] width 21 height 21
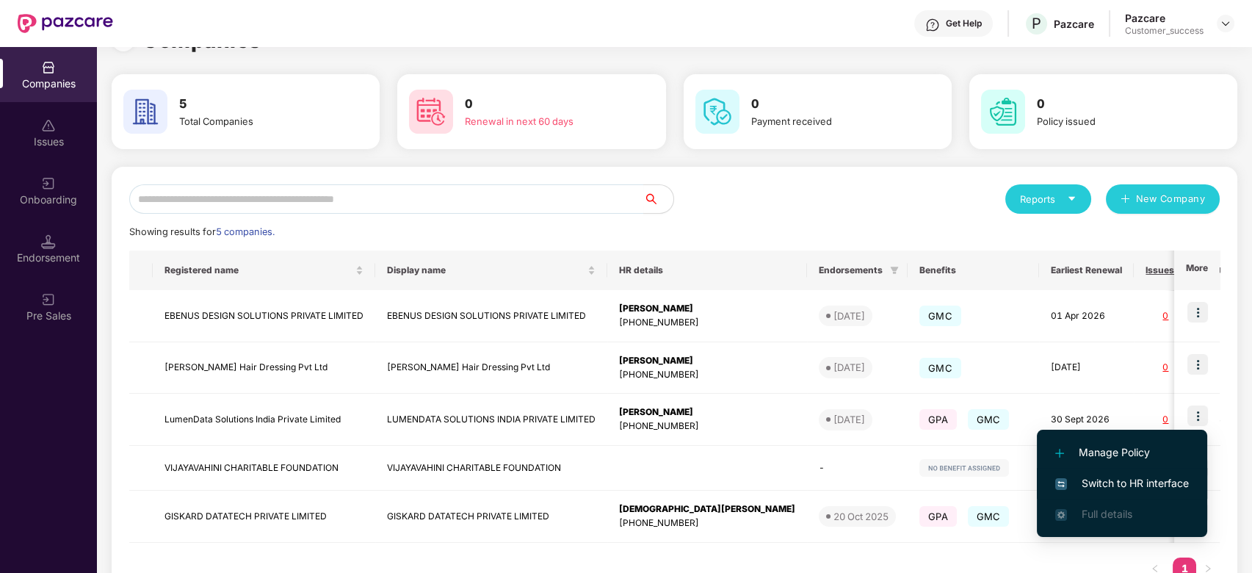
click at [1118, 490] on span "Switch to HR interface" at bounding box center [1122, 483] width 134 height 16
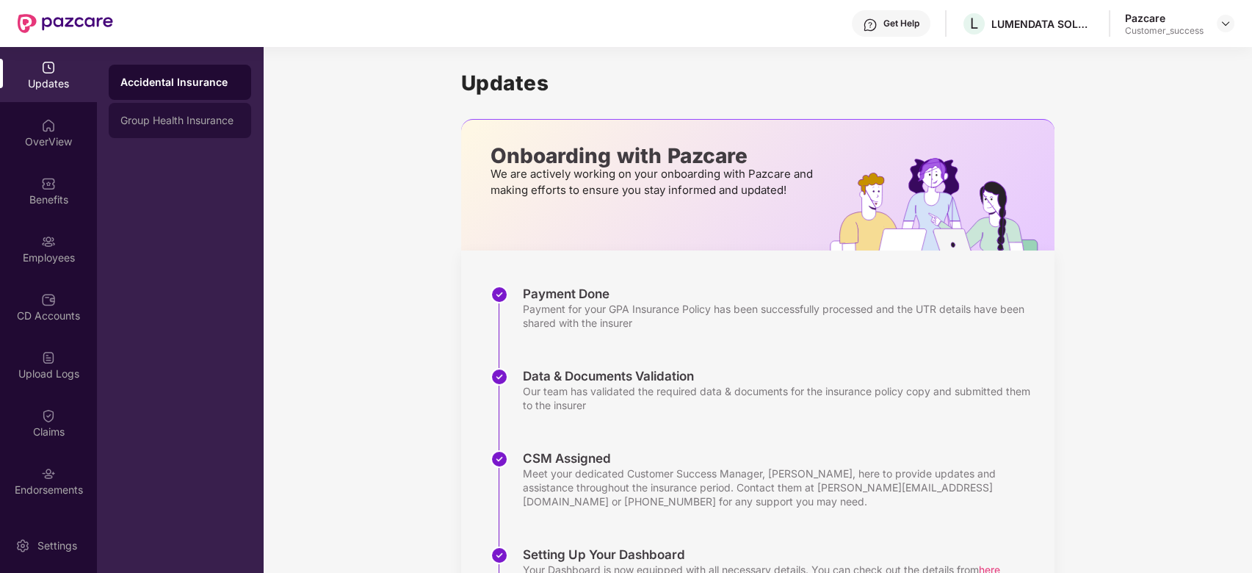
click at [224, 123] on div "Group Health Insurance" at bounding box center [179, 121] width 119 height 12
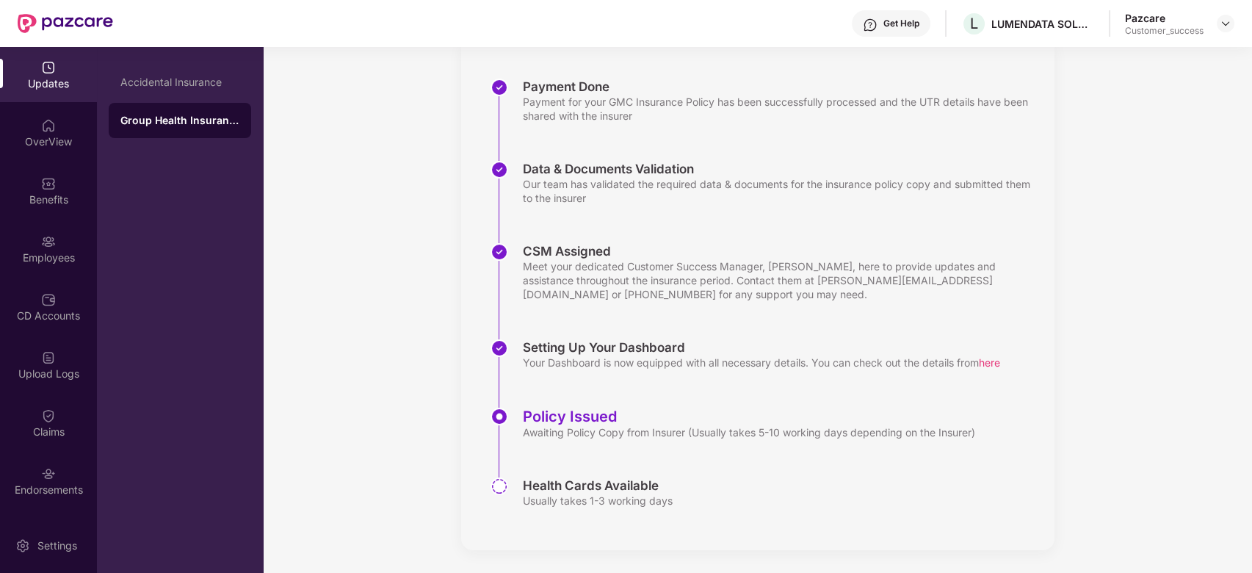
click at [40, 162] on div "Updates OverView Benefits Employees CD Accounts Upload Logs Claims Endorsements…" at bounding box center [48, 282] width 97 height 471
click at [50, 138] on div "OverView" at bounding box center [48, 141] width 97 height 15
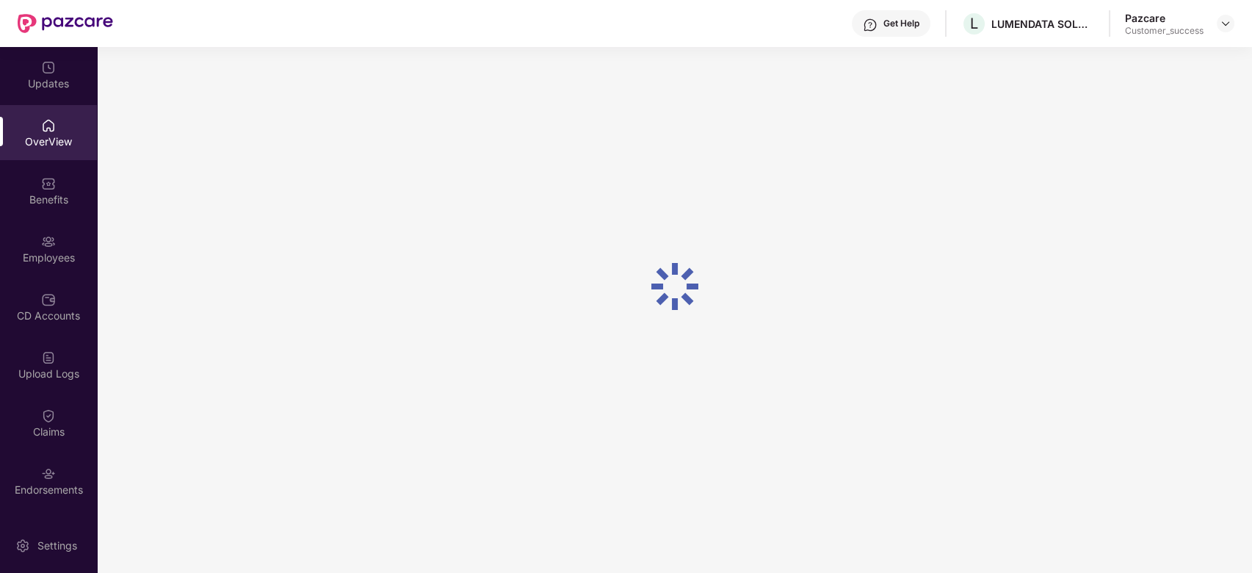
scroll to position [47, 0]
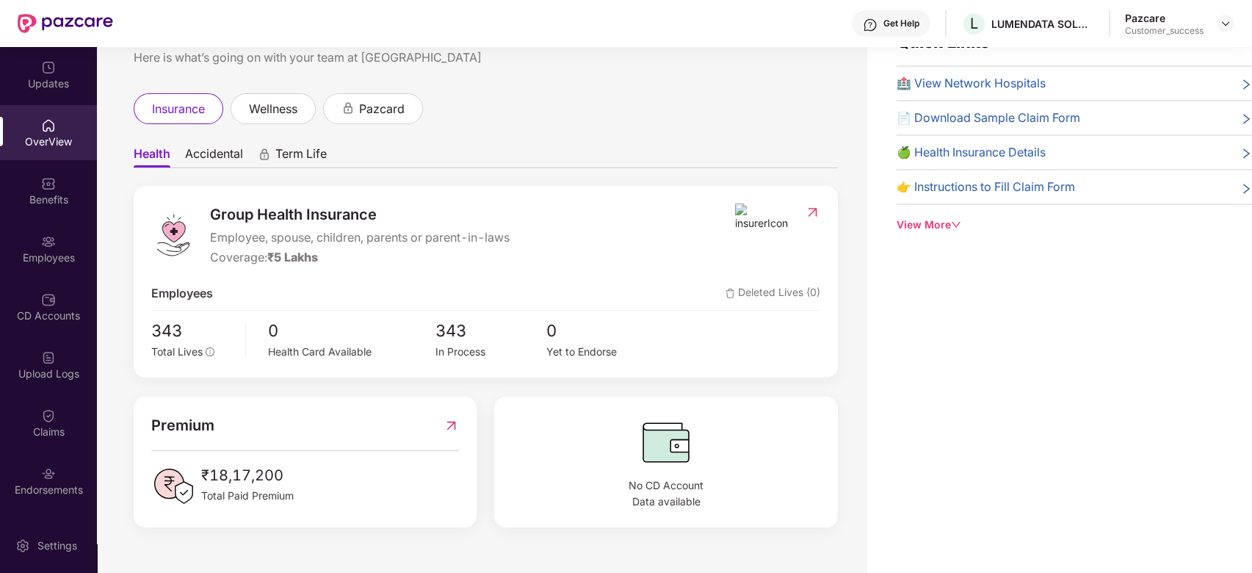
click at [41, 187] on img at bounding box center [48, 183] width 15 height 15
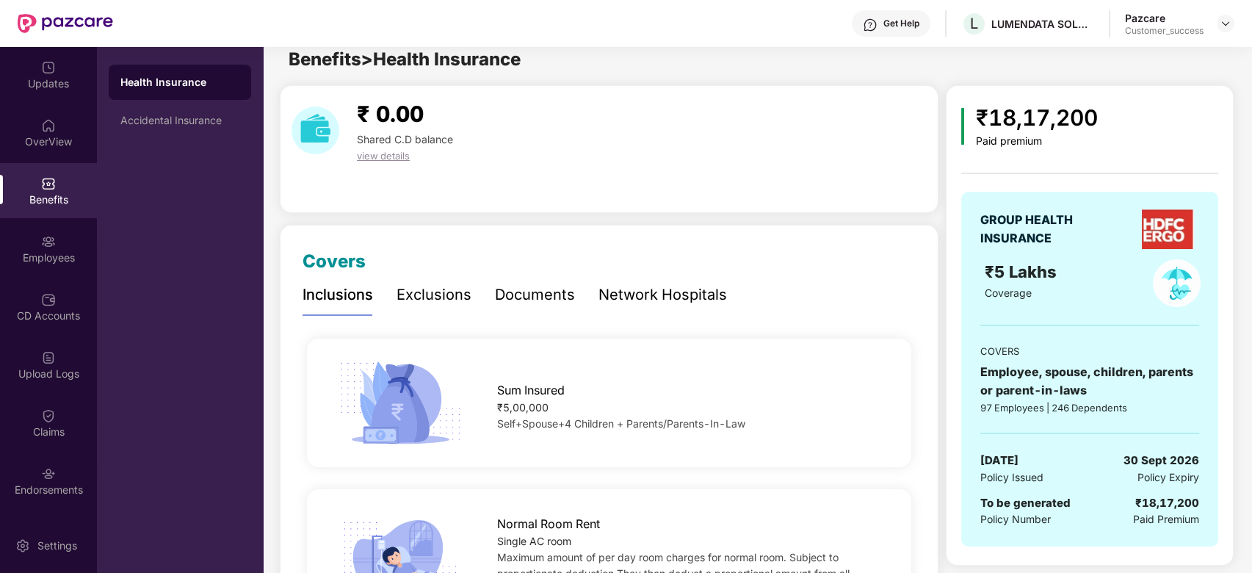
scroll to position [11, 0]
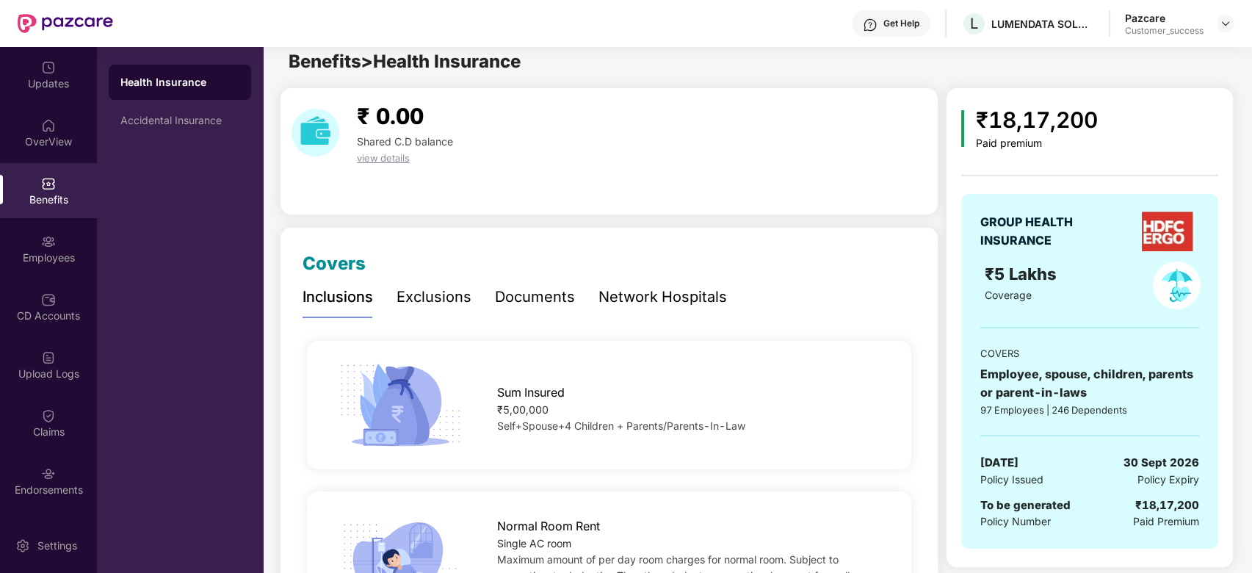
click at [524, 300] on div "Documents" at bounding box center [535, 297] width 80 height 23
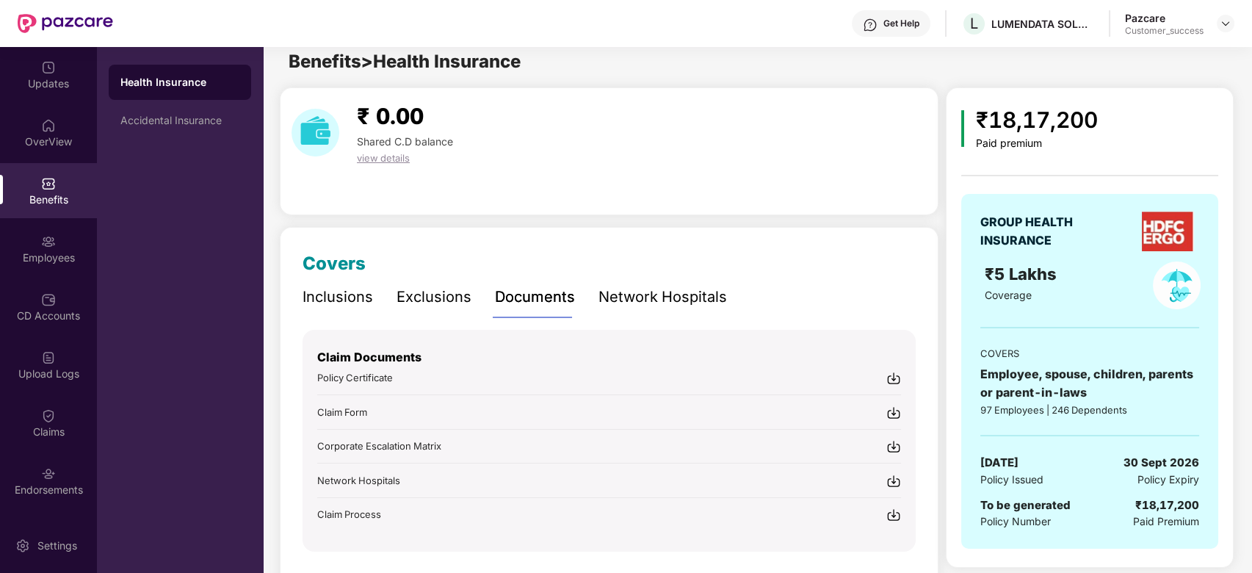
click at [451, 301] on div "Exclusions" at bounding box center [433, 297] width 75 height 23
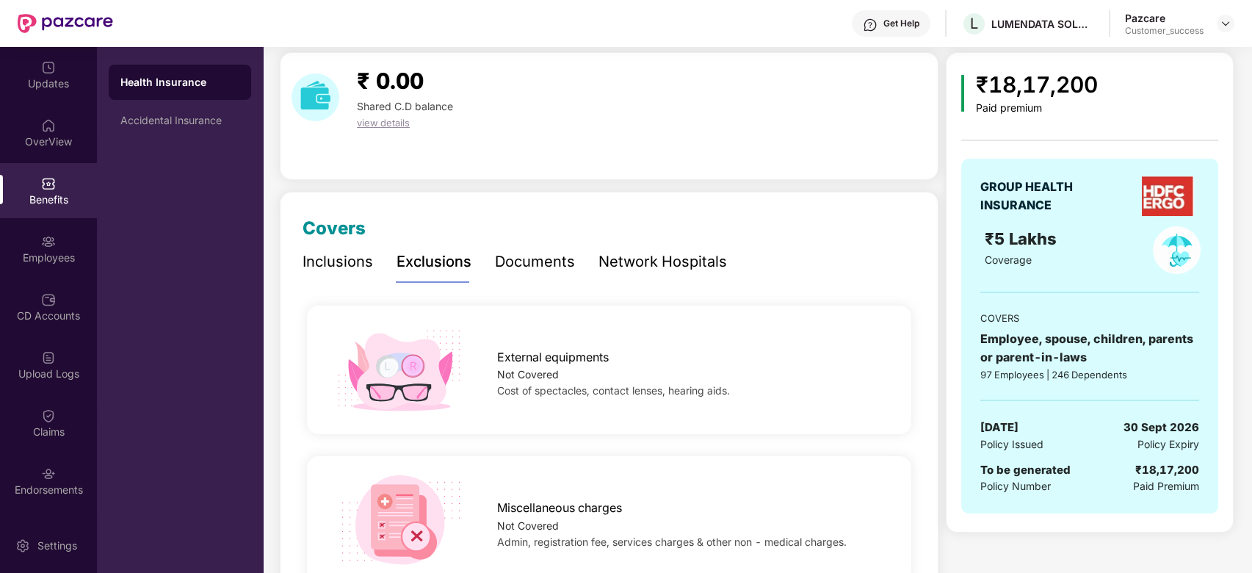
scroll to position [0, 0]
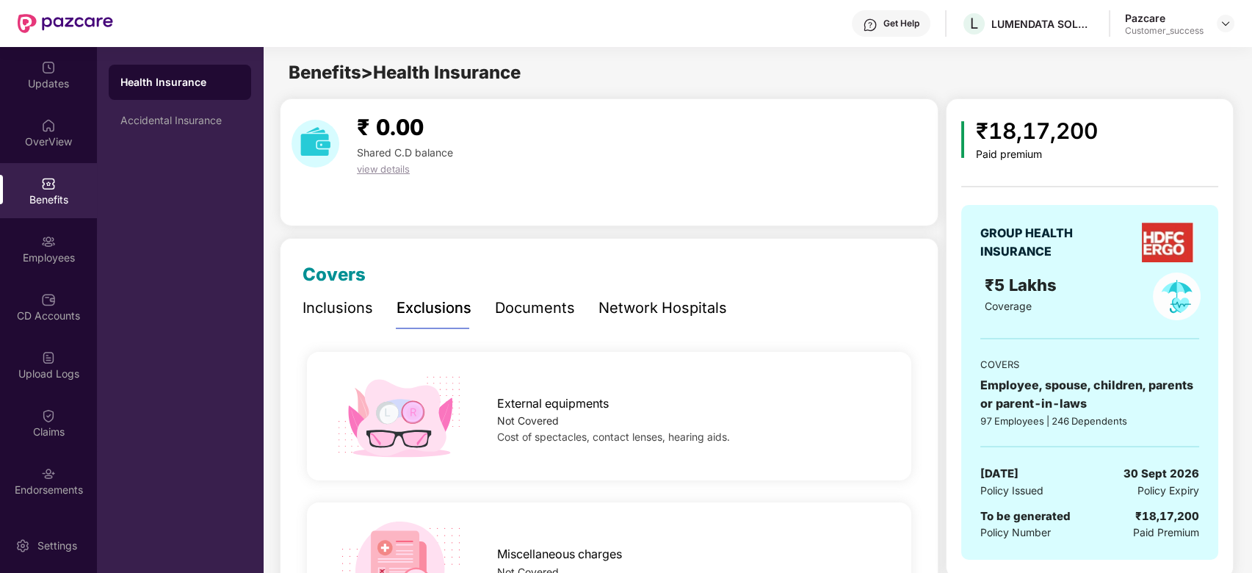
click at [488, 192] on div "₹ 0.00 Shared C.D balance view details" at bounding box center [609, 162] width 659 height 128
click at [188, 134] on div "Accidental Insurance" at bounding box center [180, 120] width 142 height 35
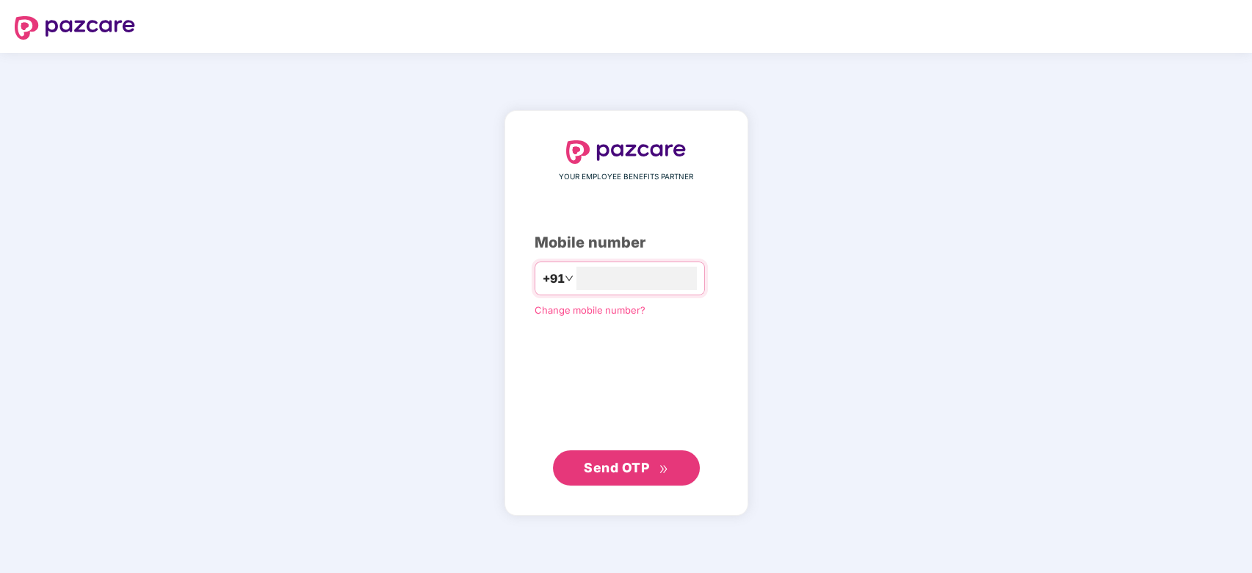
type input "**********"
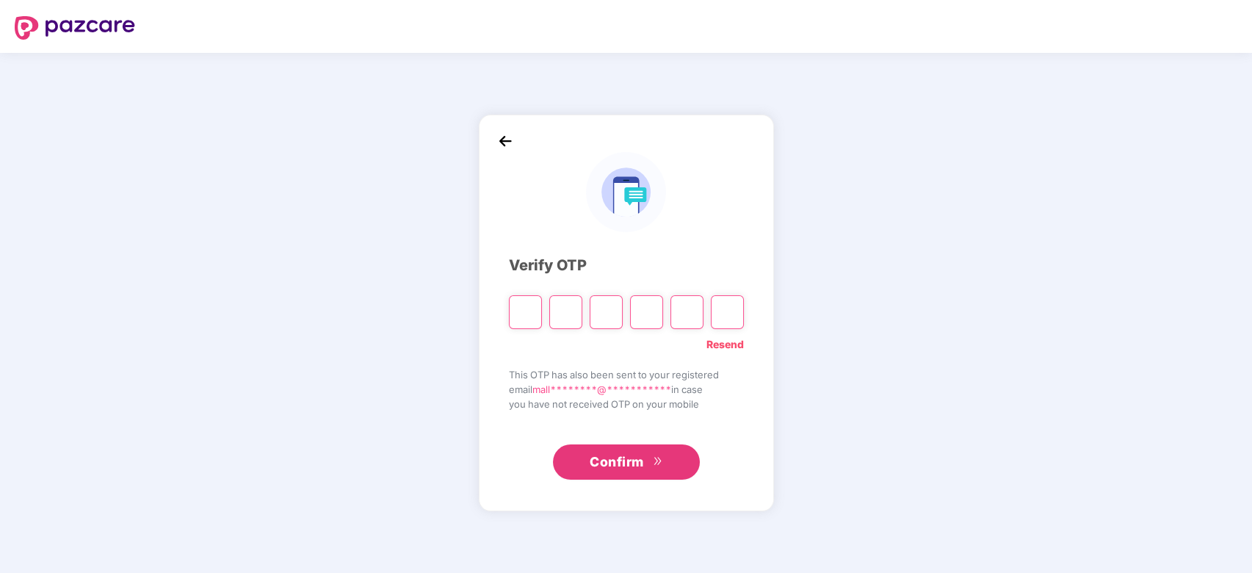
type input "*"
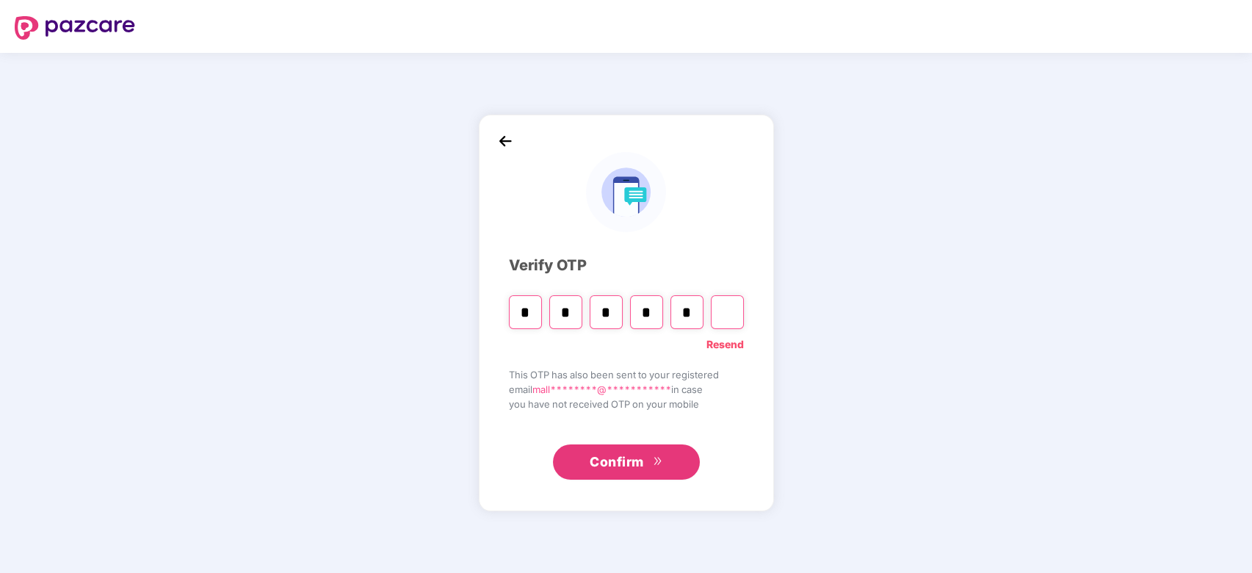
type input "*"
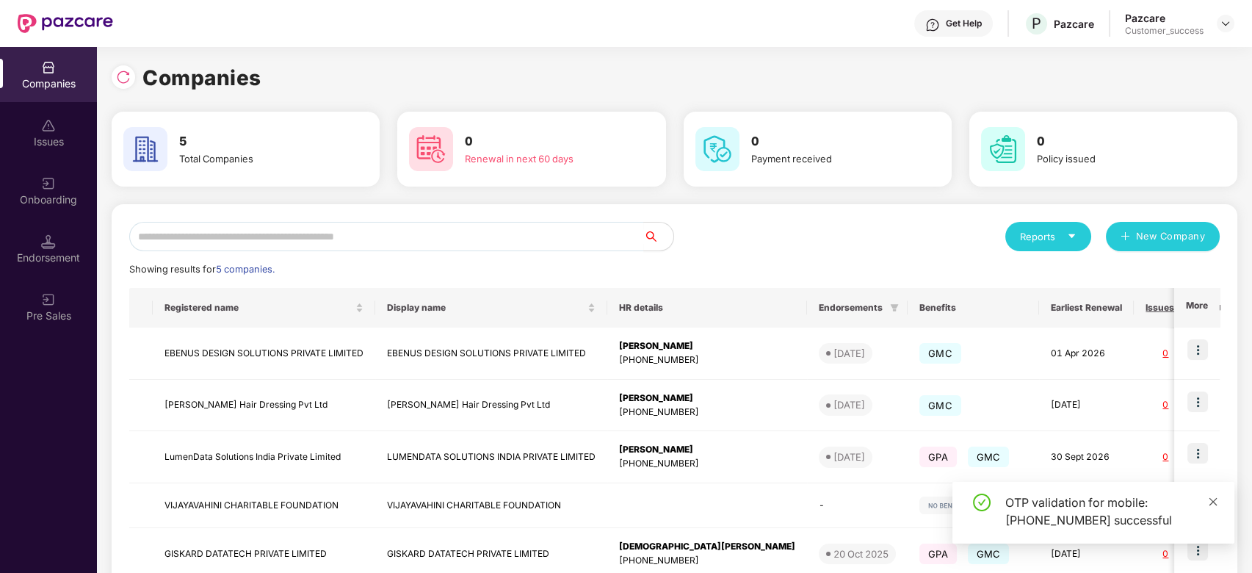
click at [1216, 506] on span at bounding box center [1213, 501] width 10 height 12
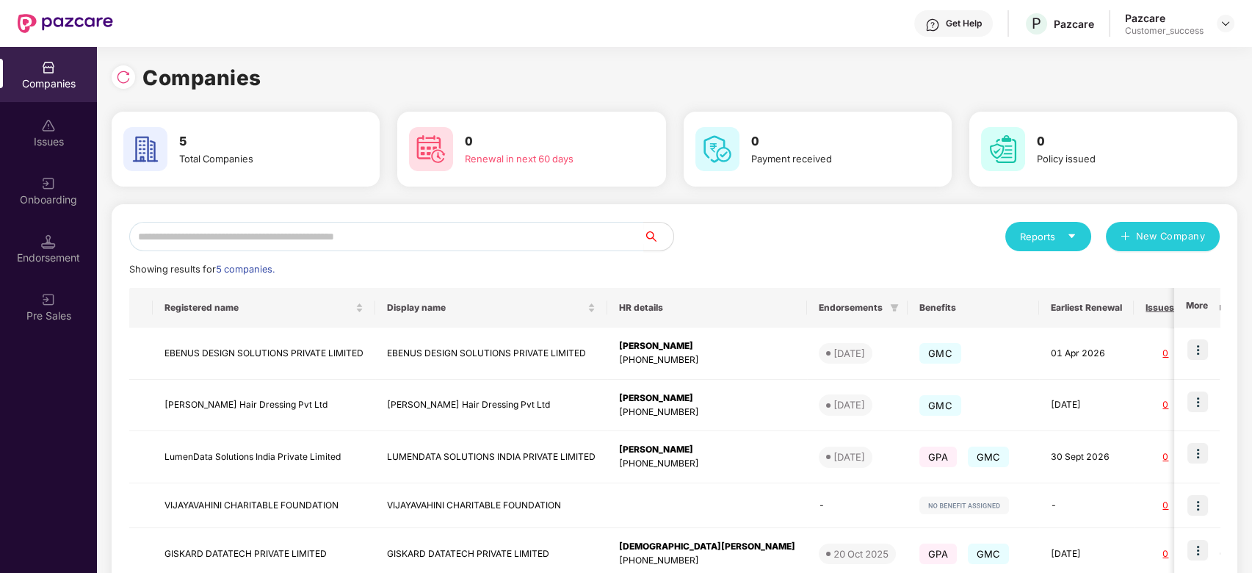
click at [1216, 506] on td at bounding box center [1197, 505] width 46 height 45
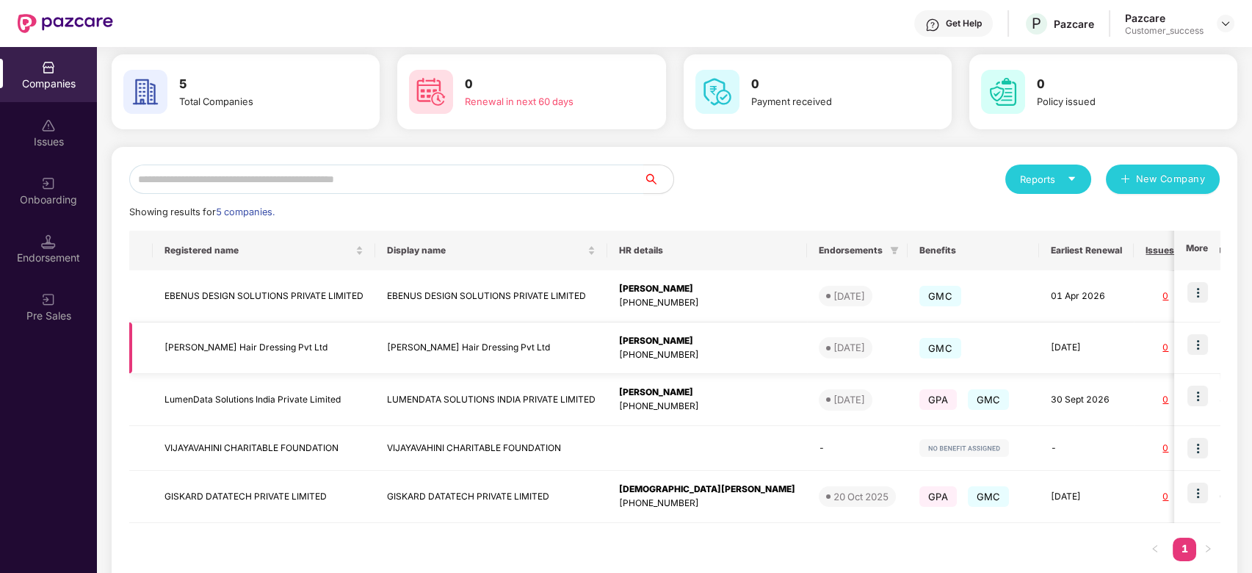
scroll to position [53, 0]
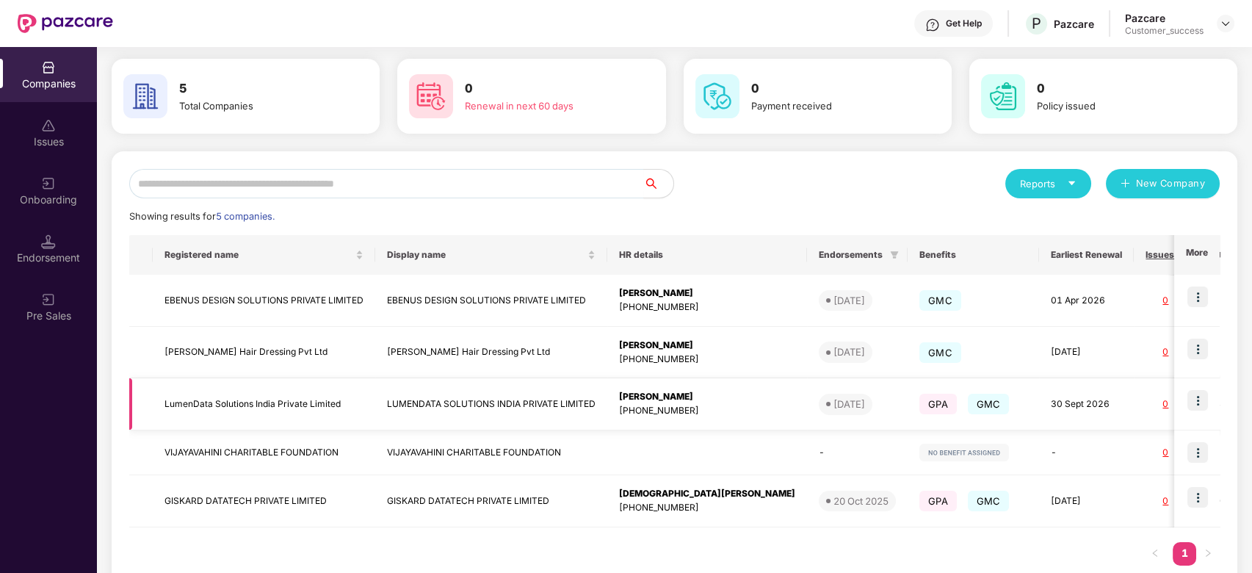
click at [1207, 404] on img at bounding box center [1197, 400] width 21 height 21
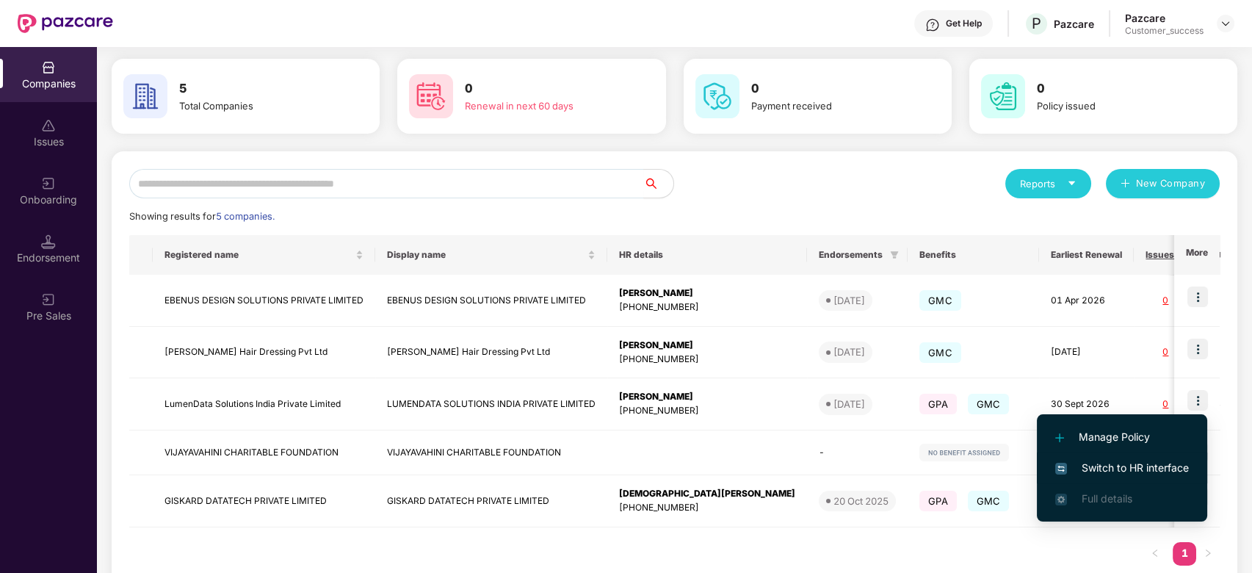
click at [1154, 461] on span "Switch to HR interface" at bounding box center [1122, 468] width 134 height 16
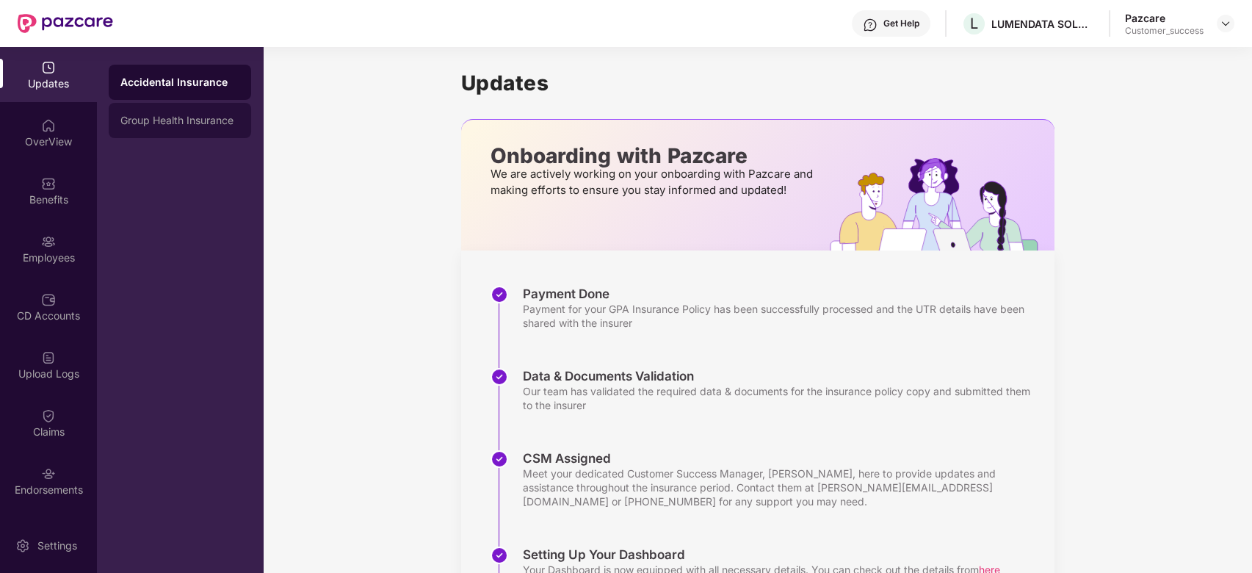
click at [188, 106] on div "Group Health Insurance" at bounding box center [180, 120] width 142 height 35
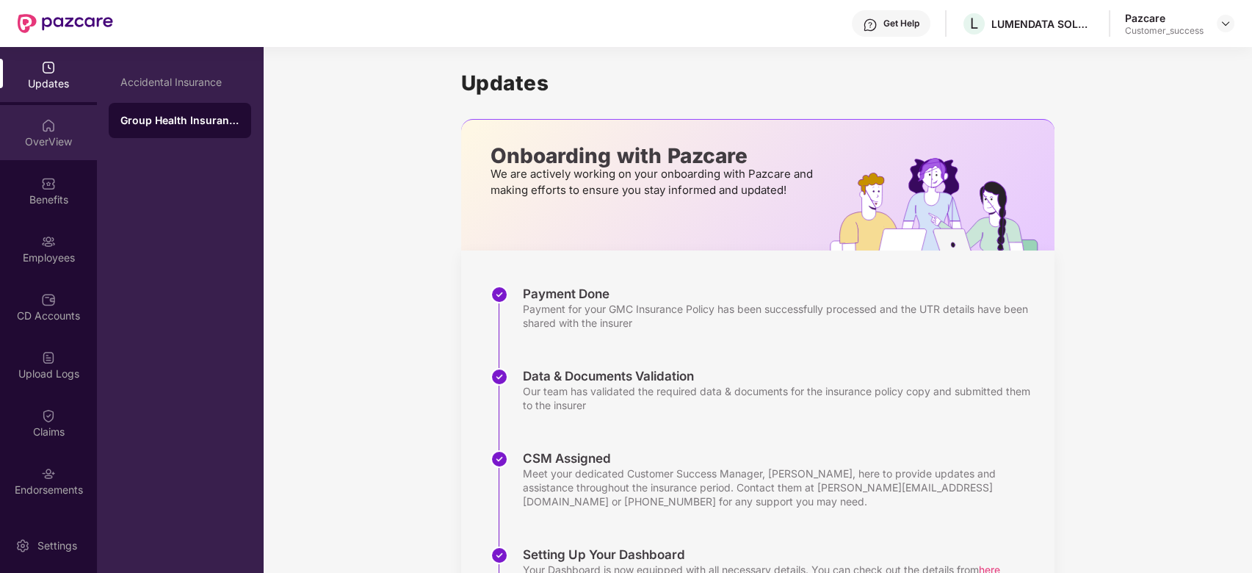
click at [54, 154] on div "OverView" at bounding box center [48, 132] width 97 height 55
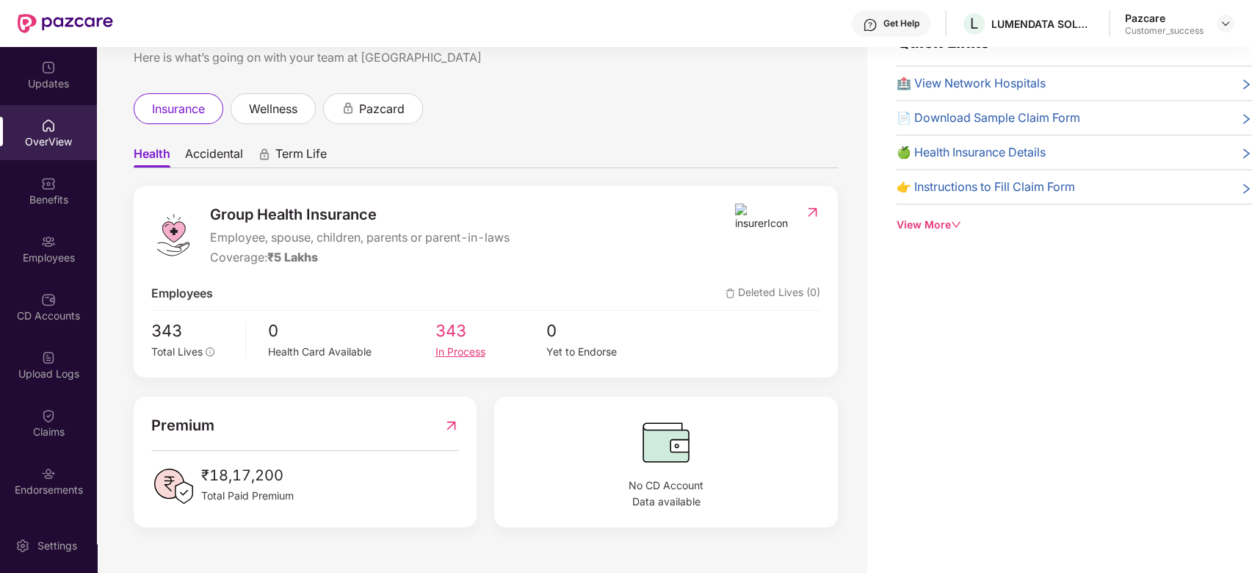
scroll to position [0, 0]
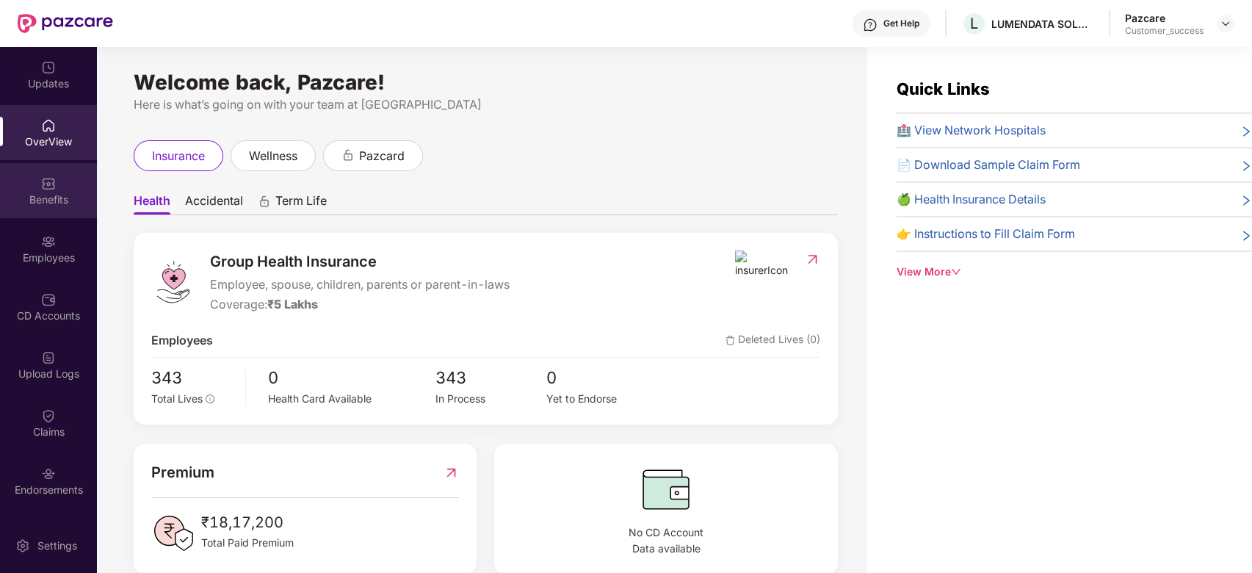
click at [41, 185] on img at bounding box center [48, 183] width 15 height 15
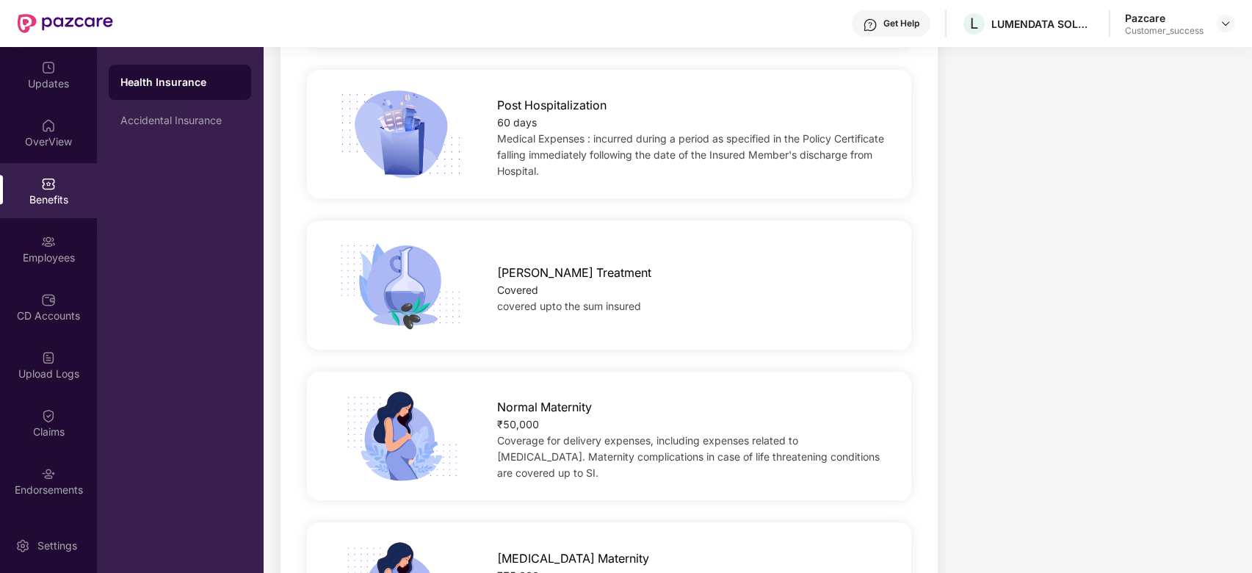
scroll to position [1356, 0]
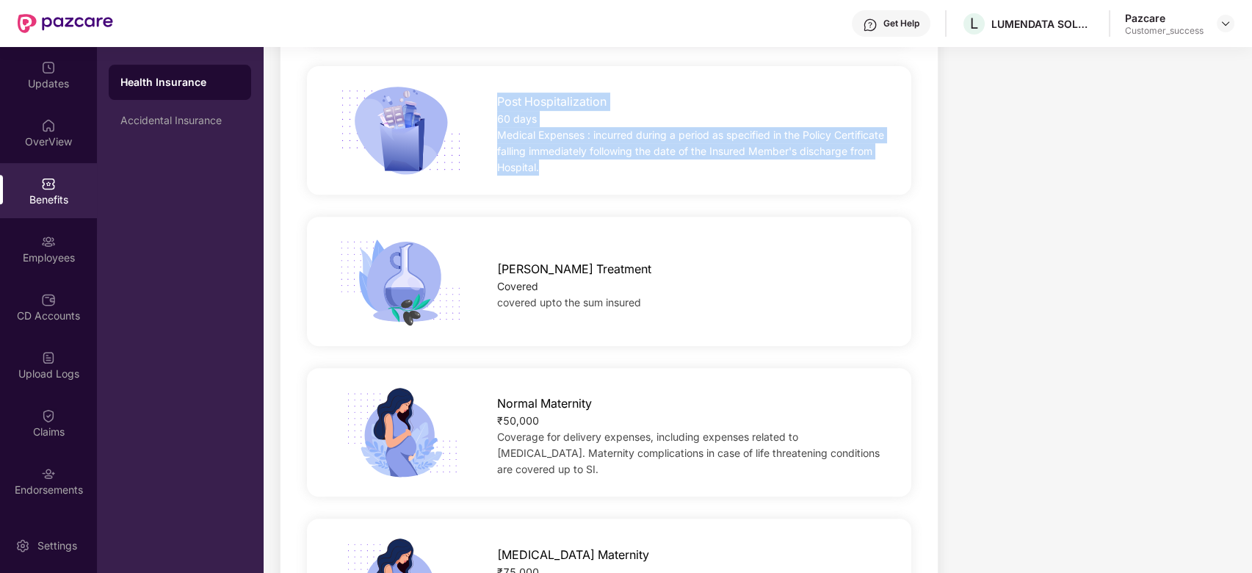
drag, startPoint x: 498, startPoint y: 98, endPoint x: 626, endPoint y: 170, distance: 146.3
click at [626, 170] on div "Post Hospitalization 60 days Medical Expenses : incurred during a period as spe…" at bounding box center [691, 130] width 434 height 90
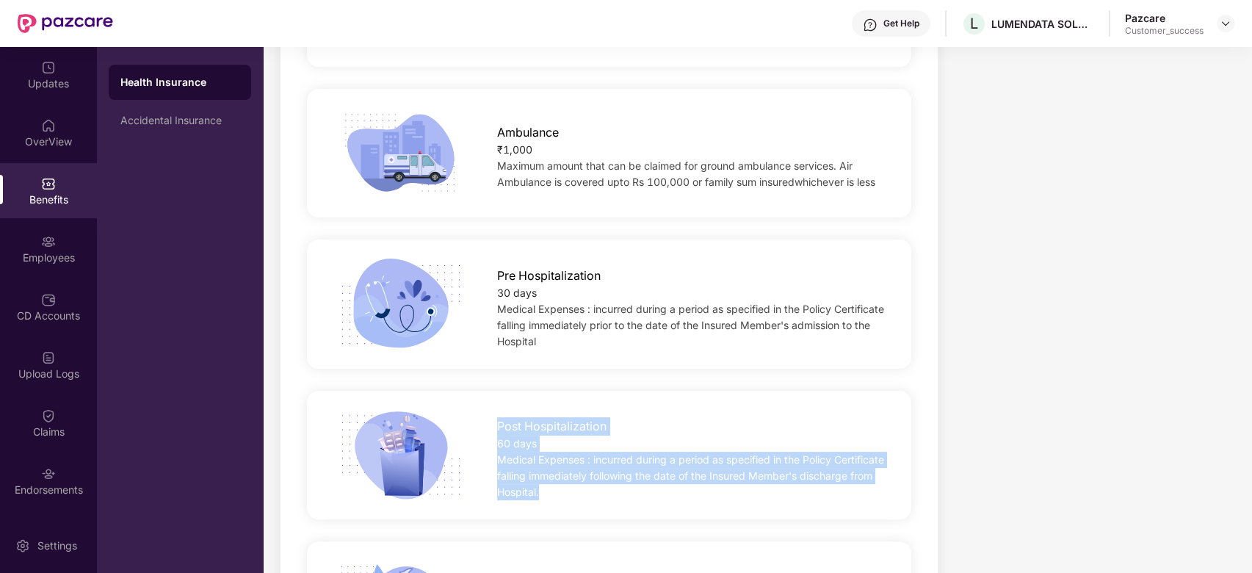
scroll to position [1033, 0]
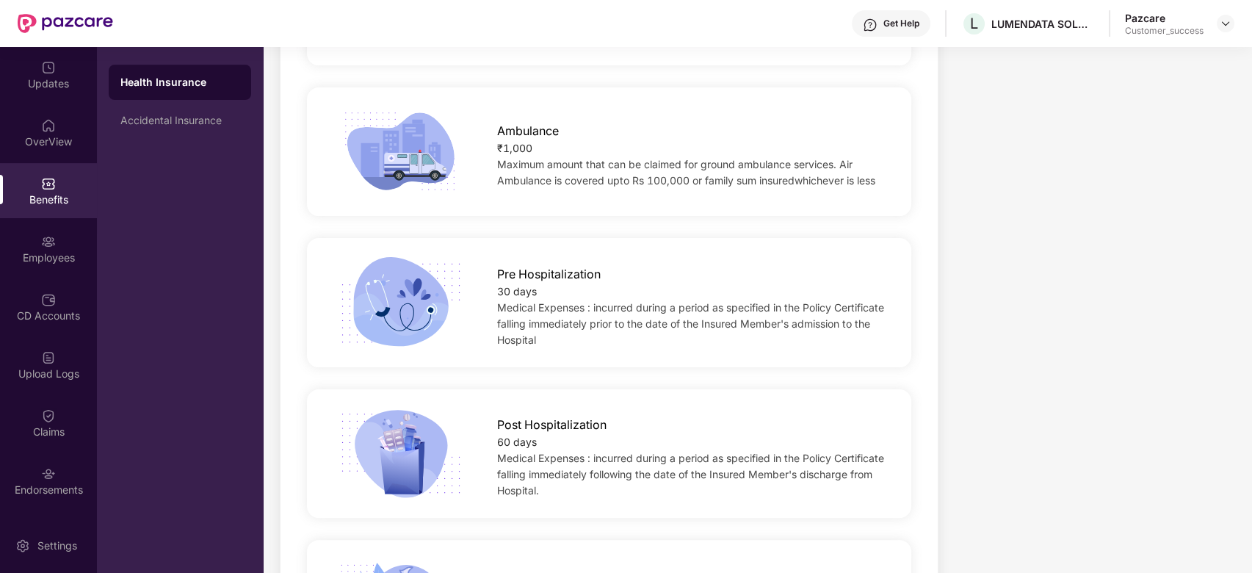
click at [558, 185] on span "Maximum amount that can be claimed for ground ambulance services. Air Ambulance…" at bounding box center [686, 172] width 378 height 29
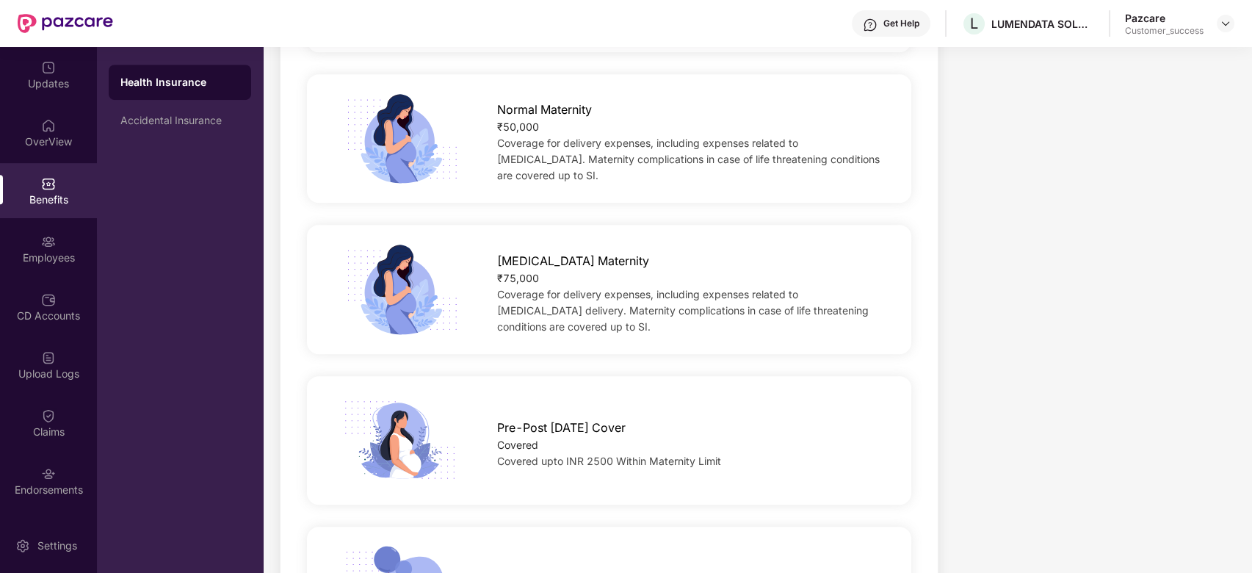
scroll to position [1654, 0]
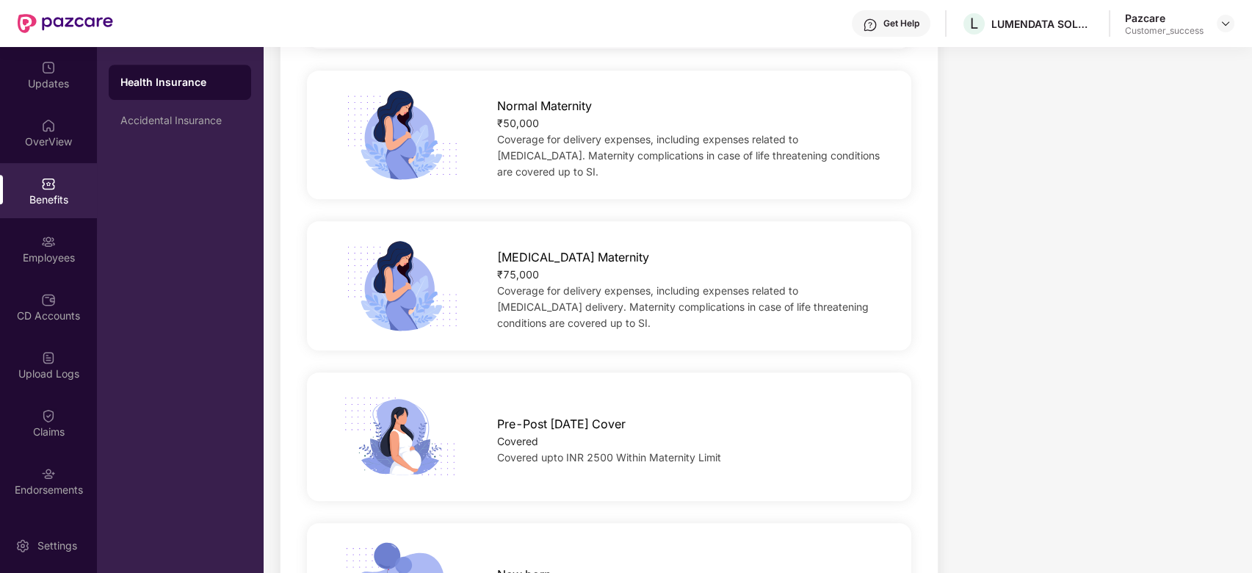
drag, startPoint x: 497, startPoint y: 101, endPoint x: 591, endPoint y: 167, distance: 114.9
click at [591, 167] on div "Normal Maternity ₹50,000 Coverage for delivery expenses, including expenses rel…" at bounding box center [691, 135] width 434 height 90
click at [512, 257] on span "[MEDICAL_DATA] Maternity" at bounding box center [573, 257] width 152 height 18
click at [494, 257] on div "[MEDICAL_DATA] Maternity ₹75,000 Coverage for delivery expenses, including expe…" at bounding box center [691, 286] width 434 height 90
click at [496, 254] on div "[MEDICAL_DATA] Maternity ₹75,000 Coverage for delivery expenses, including expe…" at bounding box center [691, 286] width 434 height 90
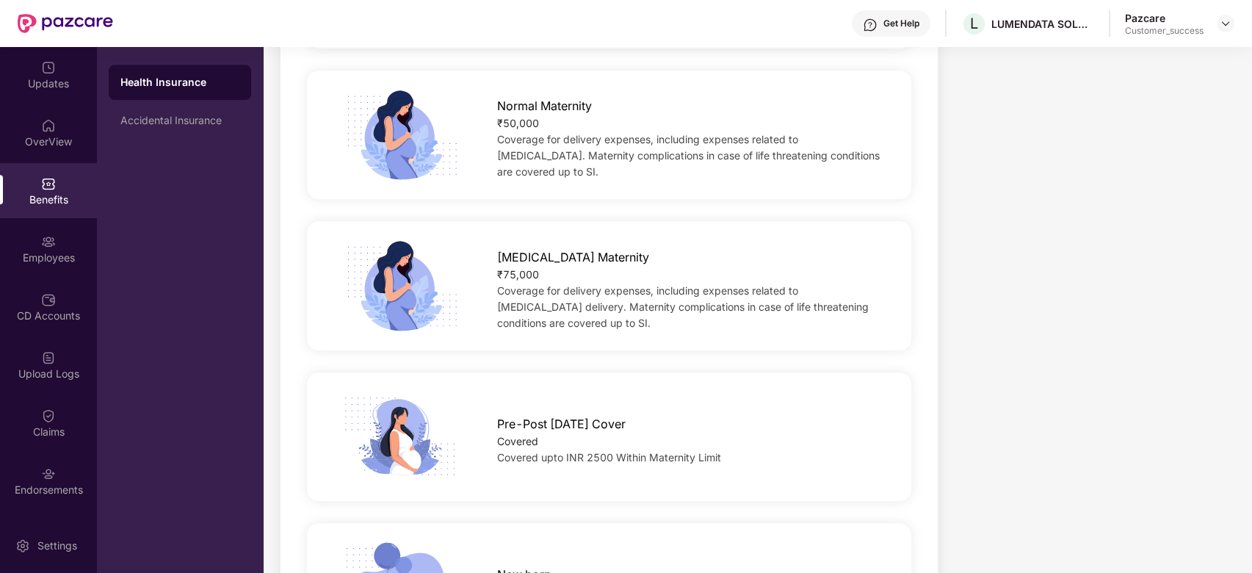
click at [497, 258] on span "[MEDICAL_DATA] Maternity" at bounding box center [573, 257] width 152 height 18
click at [522, 264] on span "[MEDICAL_DATA] Maternity" at bounding box center [573, 257] width 152 height 18
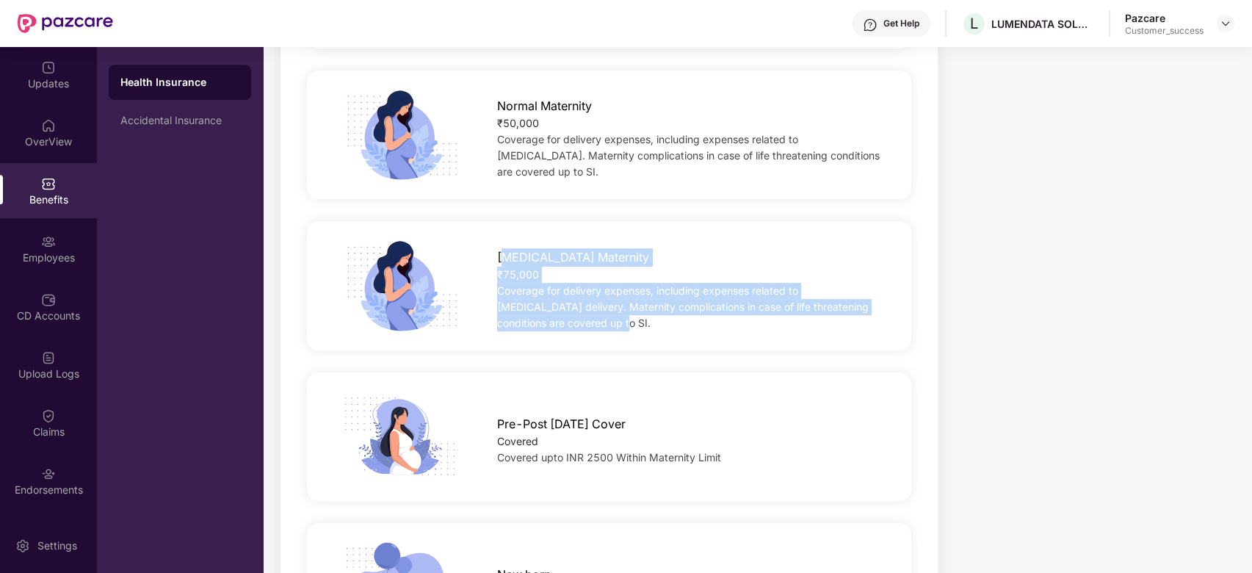
drag, startPoint x: 504, startPoint y: 261, endPoint x: 589, endPoint y: 327, distance: 107.8
click at [589, 327] on div "[MEDICAL_DATA] Maternity ₹75,000 Coverage for delivery expenses, including expe…" at bounding box center [691, 286] width 434 height 90
click at [589, 327] on div "Coverage for delivery expenses, including expenses related to [MEDICAL_DATA] de…" at bounding box center [690, 307] width 387 height 48
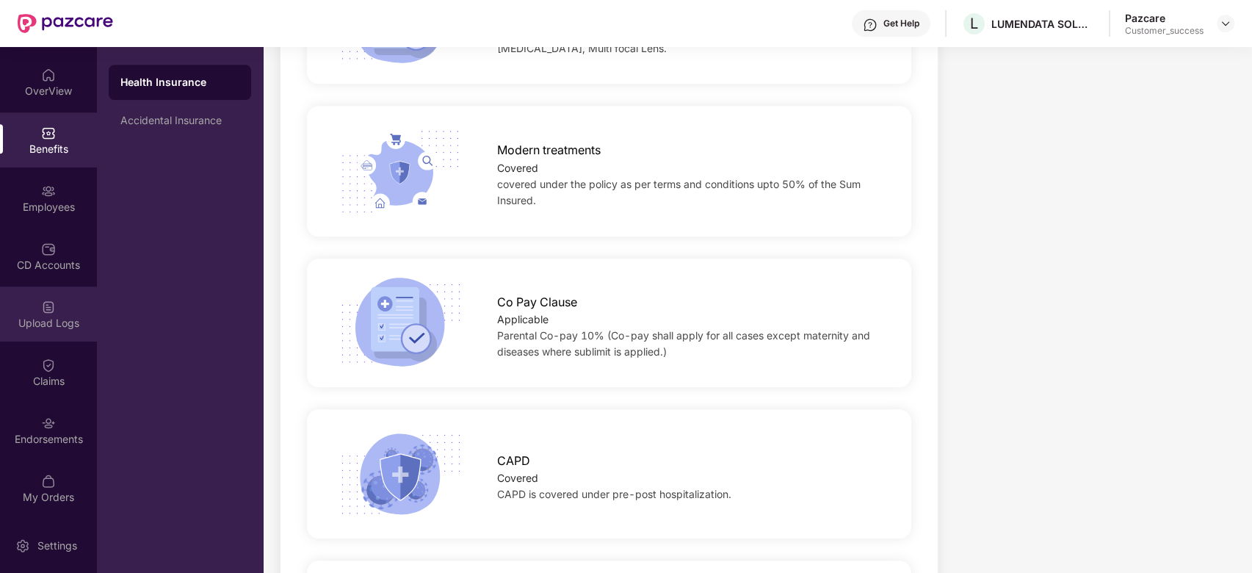
scroll to position [0, 0]
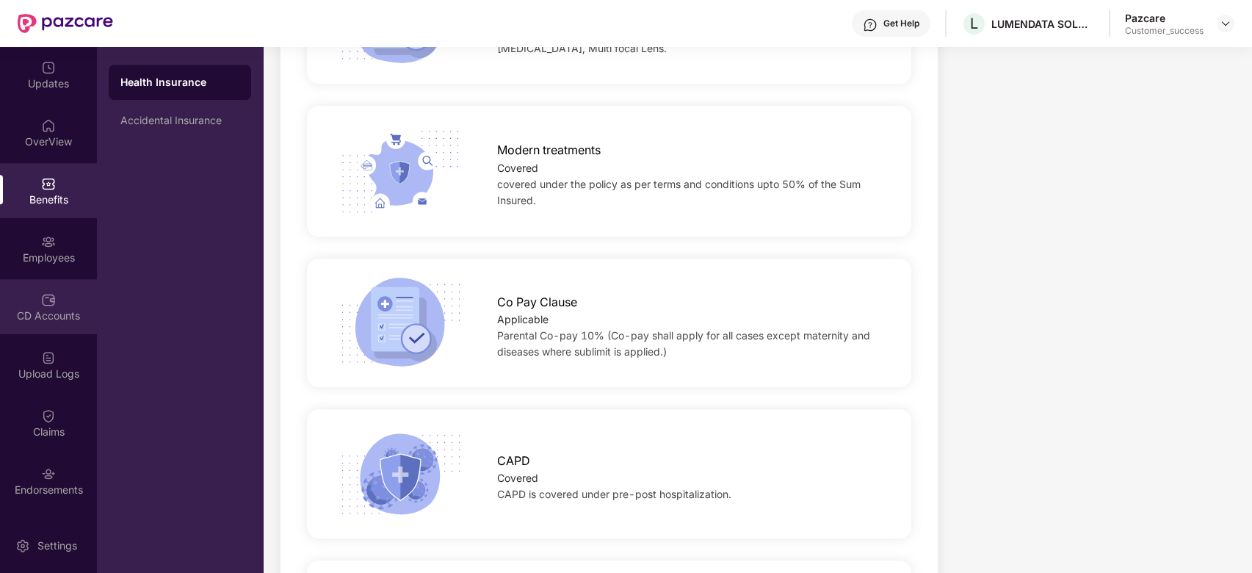
click at [59, 318] on div "CD Accounts" at bounding box center [48, 315] width 97 height 15
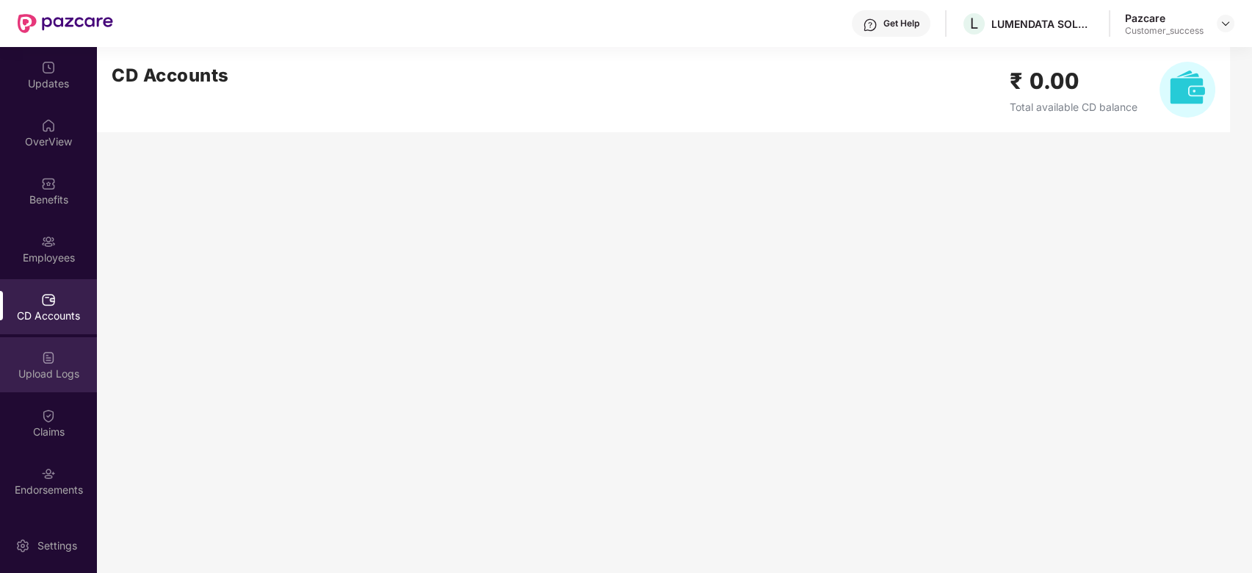
click at [47, 357] on img at bounding box center [48, 357] width 15 height 15
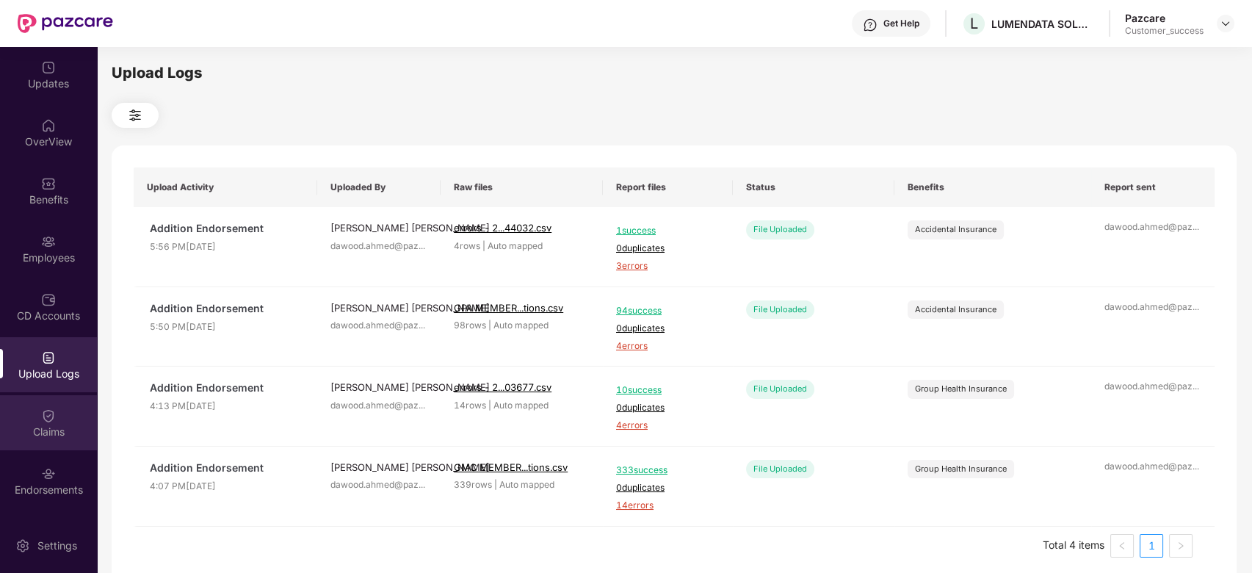
click at [37, 430] on div "Claims" at bounding box center [48, 431] width 97 height 15
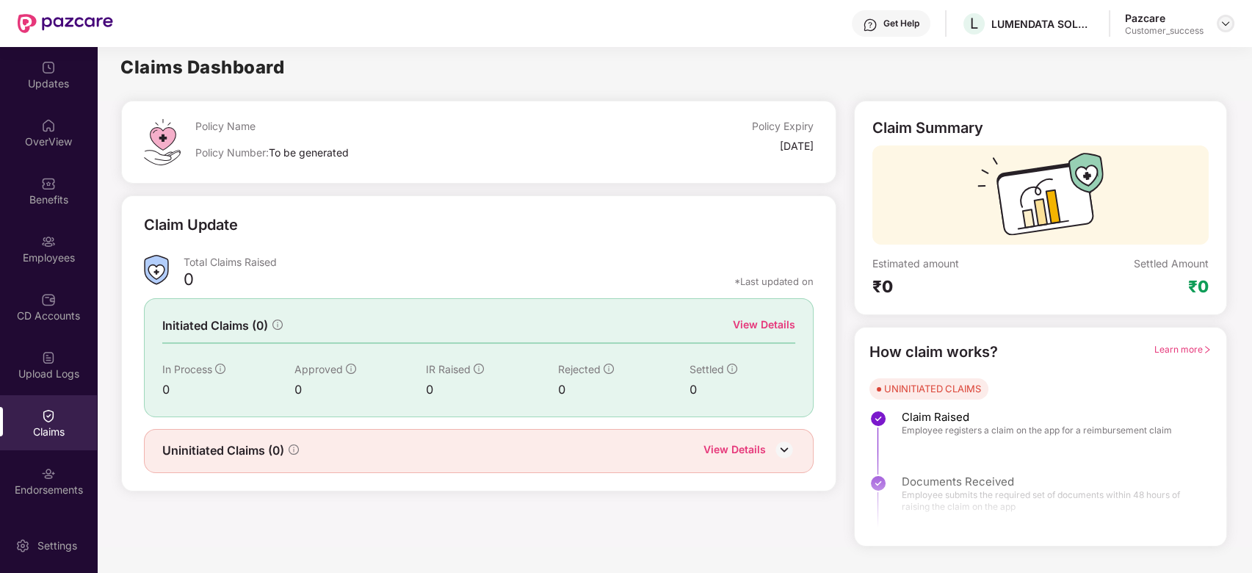
click at [1225, 21] on img at bounding box center [1226, 24] width 12 height 12
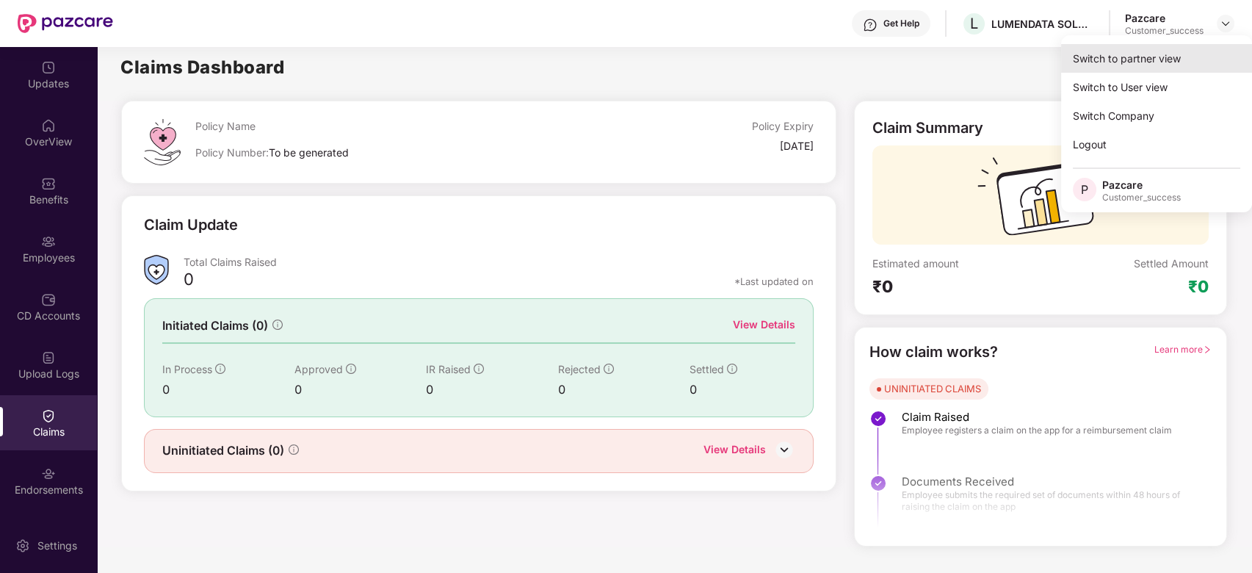
click at [1171, 62] on div "Switch to partner view" at bounding box center [1156, 58] width 191 height 29
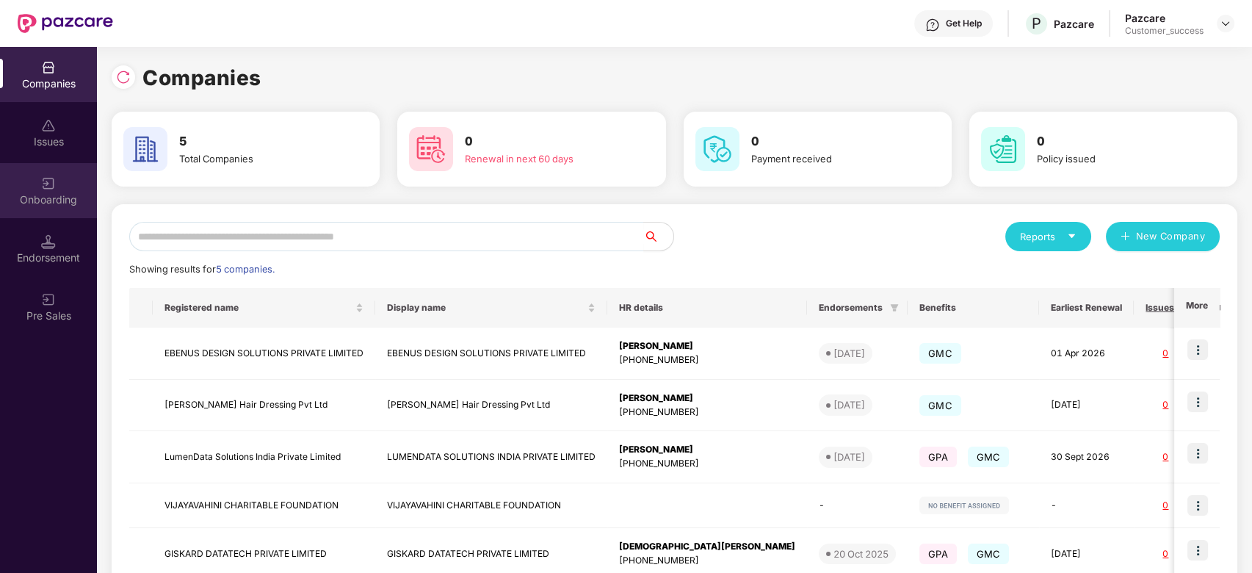
click at [57, 194] on div "Onboarding" at bounding box center [48, 199] width 97 height 15
